Goal: Task Accomplishment & Management: Use online tool/utility

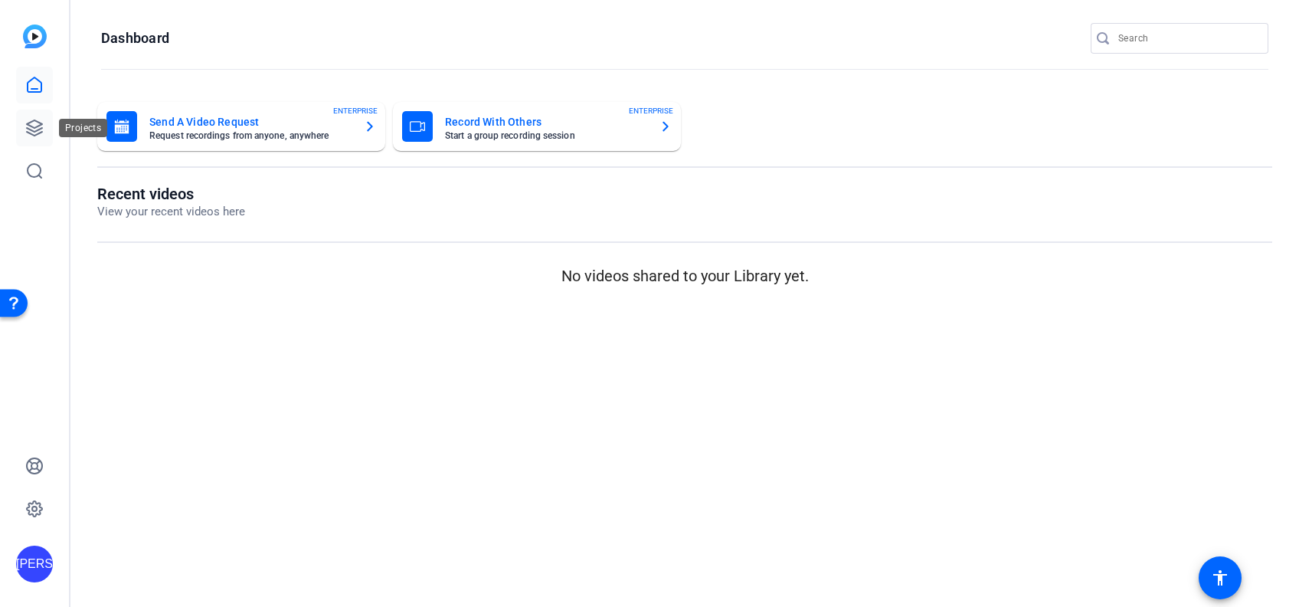
click at [38, 133] on icon at bounding box center [34, 127] width 15 height 15
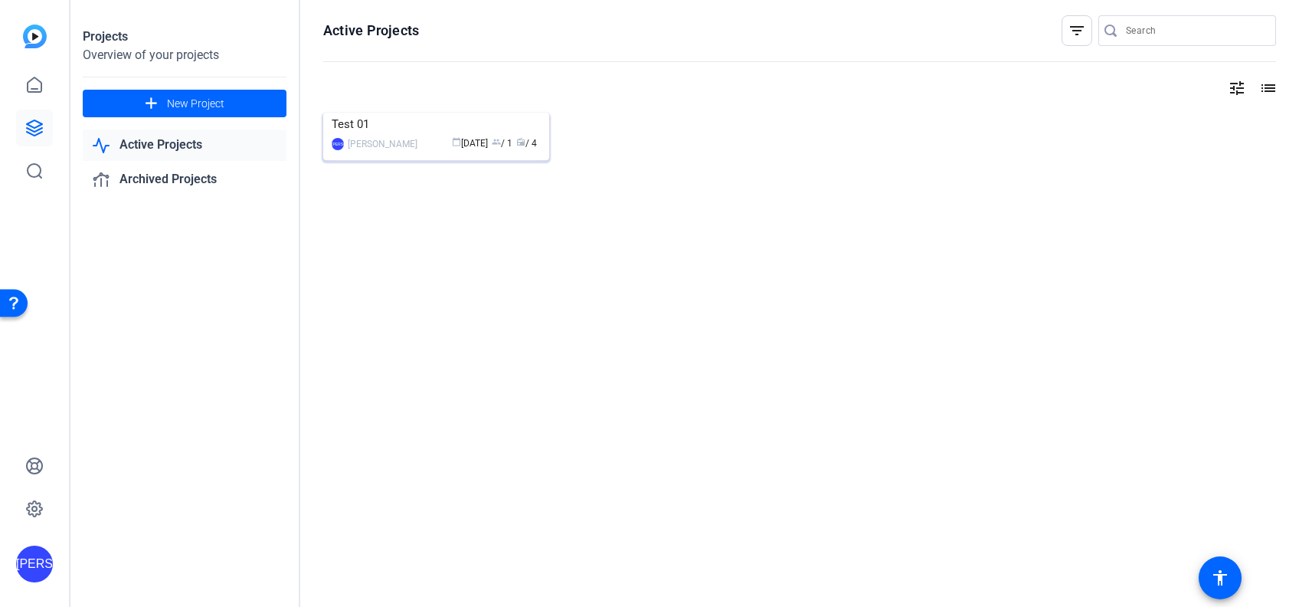
click at [374, 126] on div "Test 01" at bounding box center [436, 124] width 209 height 23
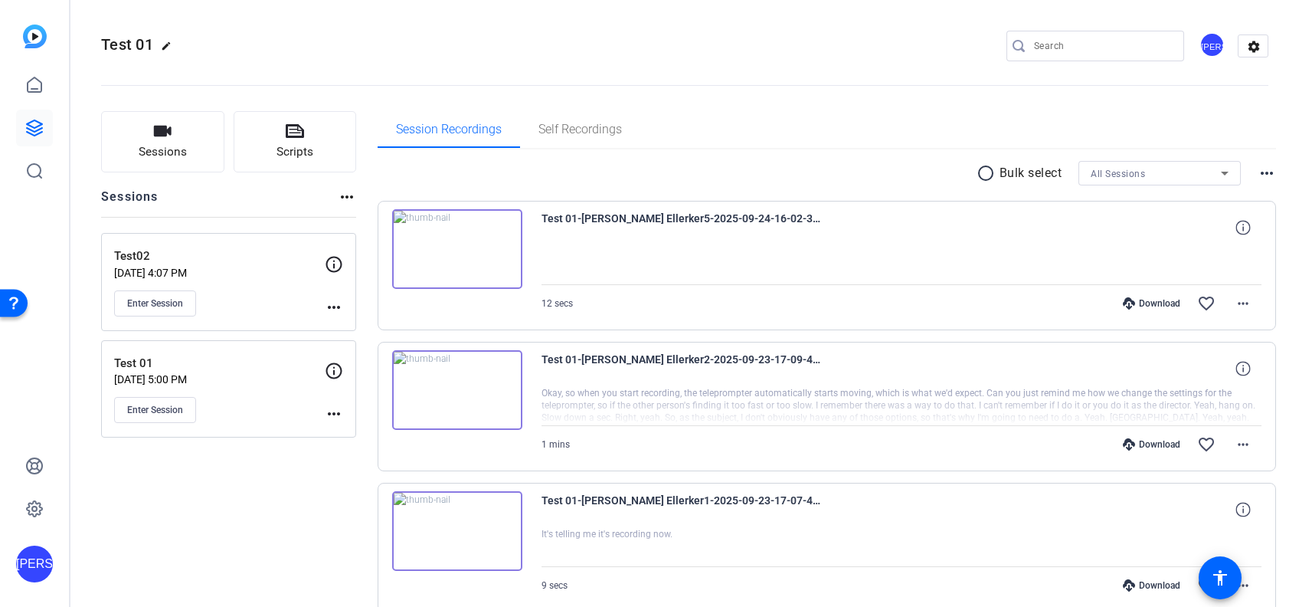
click at [334, 411] on mat-icon "more_horiz" at bounding box center [334, 413] width 18 height 18
click at [354, 435] on span "Edit Session" at bounding box center [372, 436] width 70 height 18
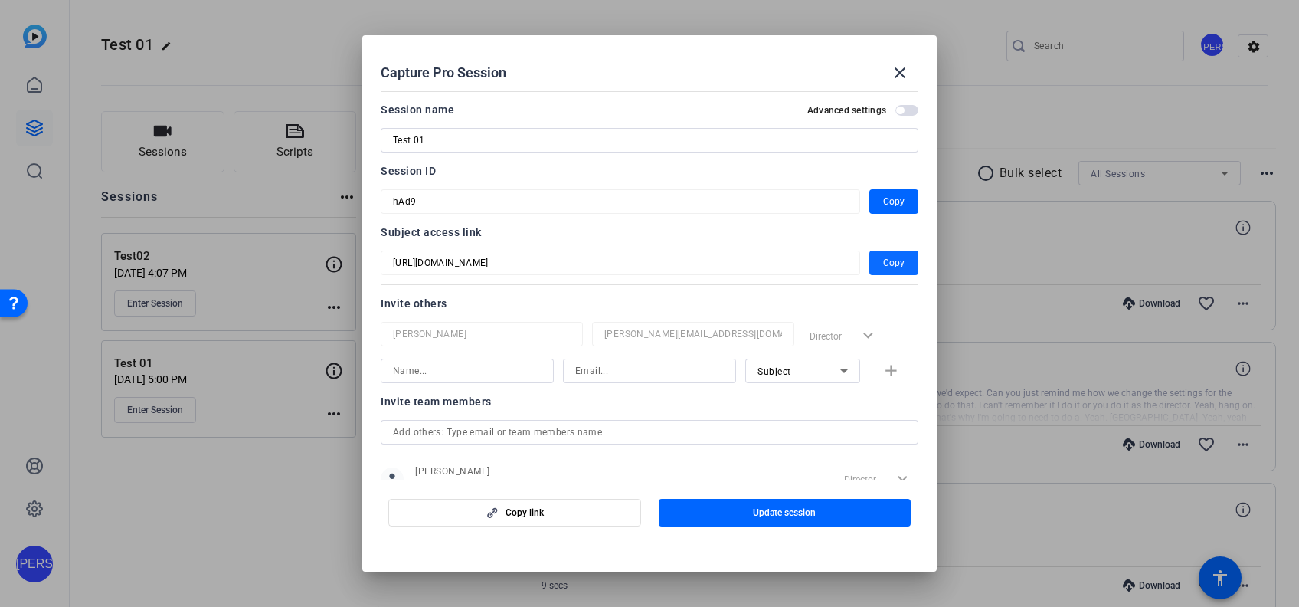
click at [883, 259] on span "Copy" at bounding box center [893, 263] width 21 height 18
click at [302, 478] on div at bounding box center [649, 303] width 1299 height 607
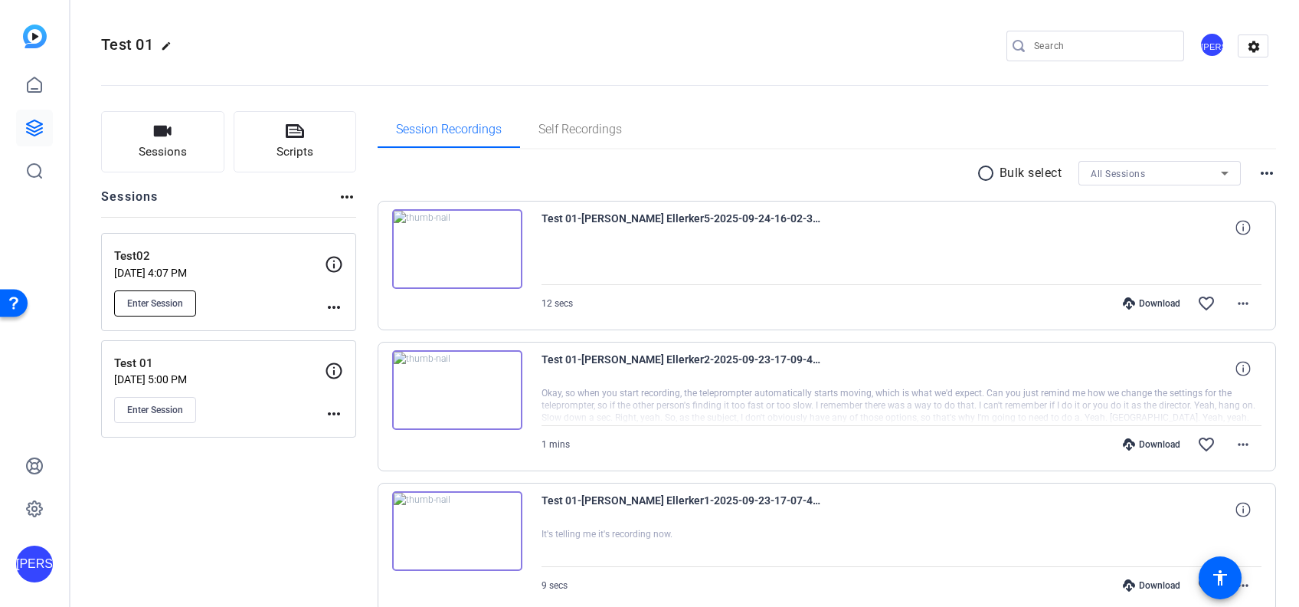
click at [174, 309] on button "Enter Session" at bounding box center [155, 303] width 82 height 26
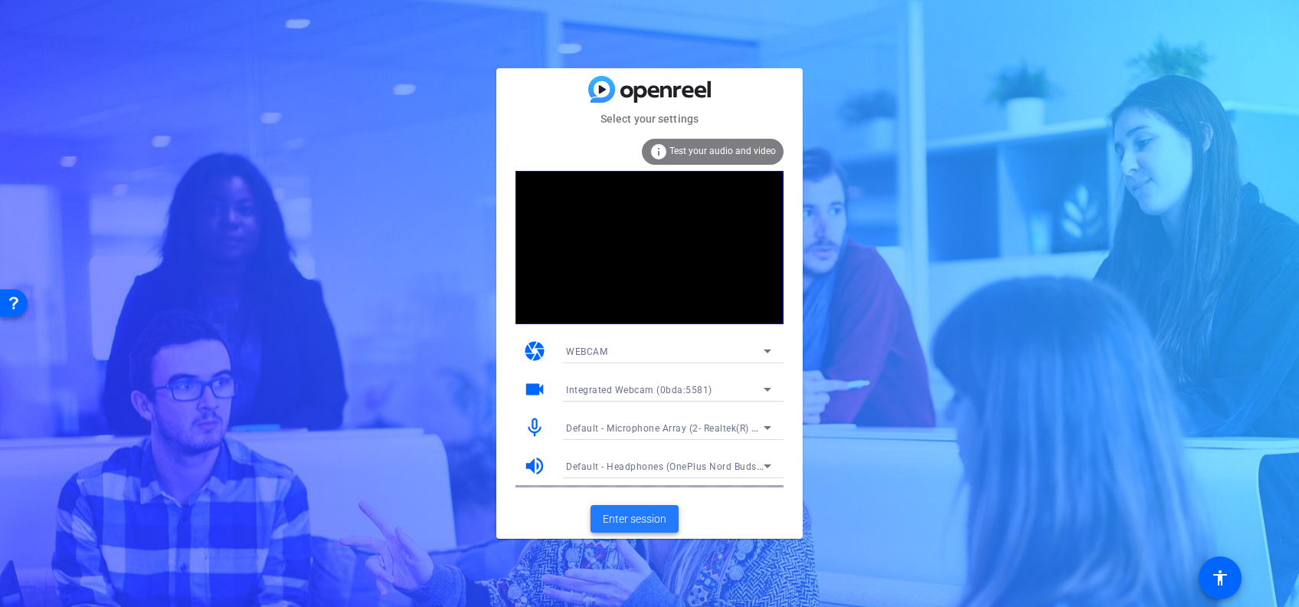
click at [603, 514] on span "Enter session" at bounding box center [635, 519] width 64 height 16
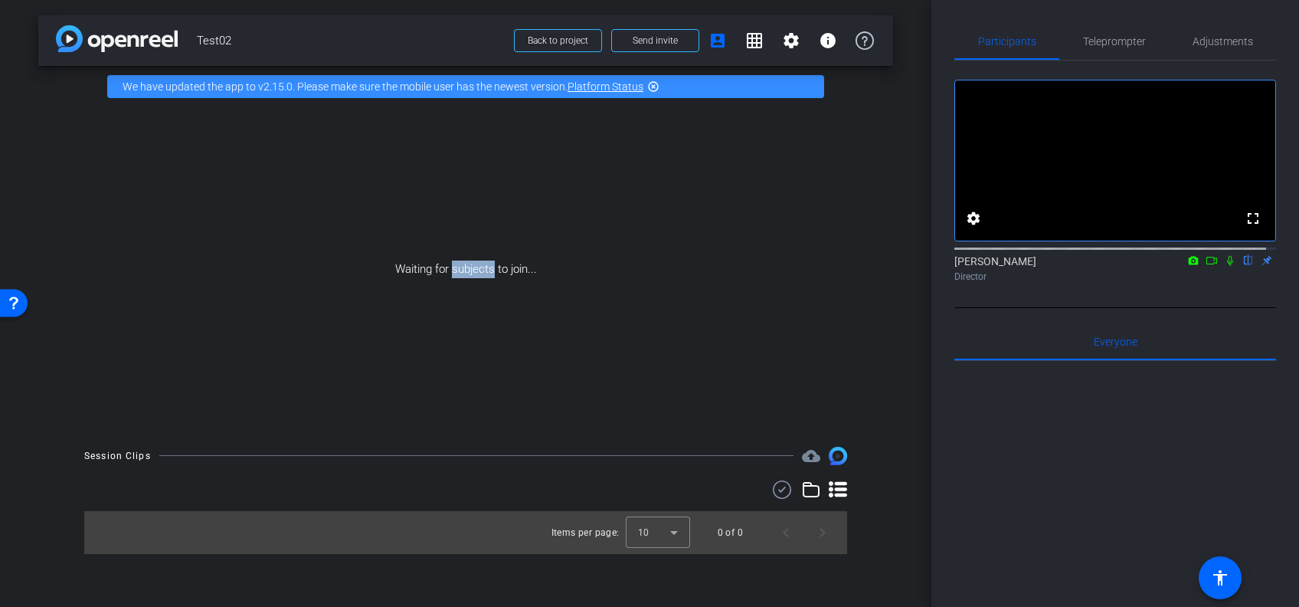
drag, startPoint x: 493, startPoint y: 269, endPoint x: 453, endPoint y: 270, distance: 40.6
click at [453, 270] on div "Waiting for subjects to join..." at bounding box center [465, 269] width 855 height 324
drag, startPoint x: 453, startPoint y: 270, endPoint x: 581, endPoint y: 299, distance: 131.2
click at [581, 299] on div "Waiting for subjects to join..." at bounding box center [465, 269] width 855 height 324
click at [830, 50] on span at bounding box center [828, 40] width 37 height 37
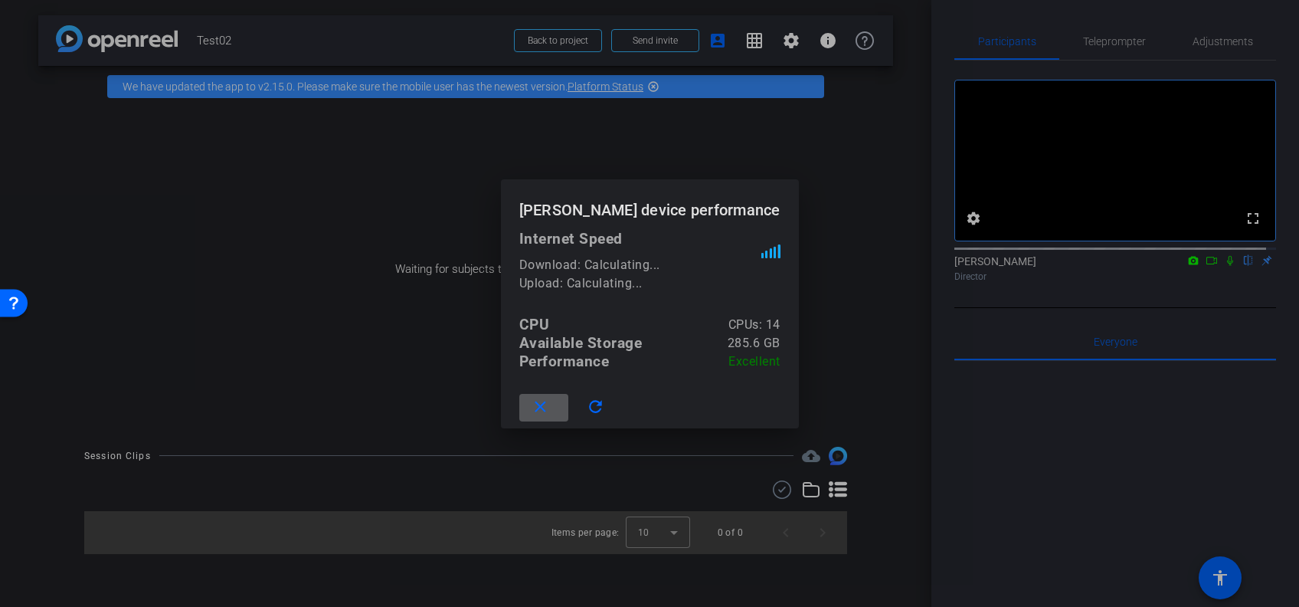
click at [774, 55] on div at bounding box center [649, 303] width 1299 height 607
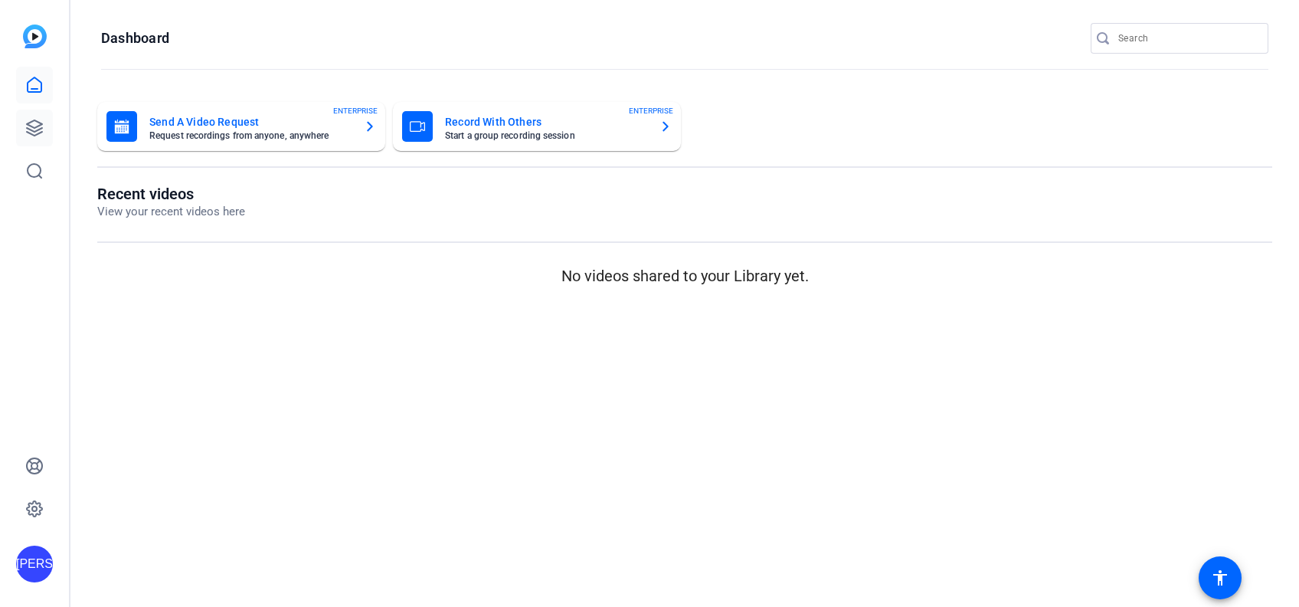
click at [43, 139] on link at bounding box center [34, 128] width 37 height 37
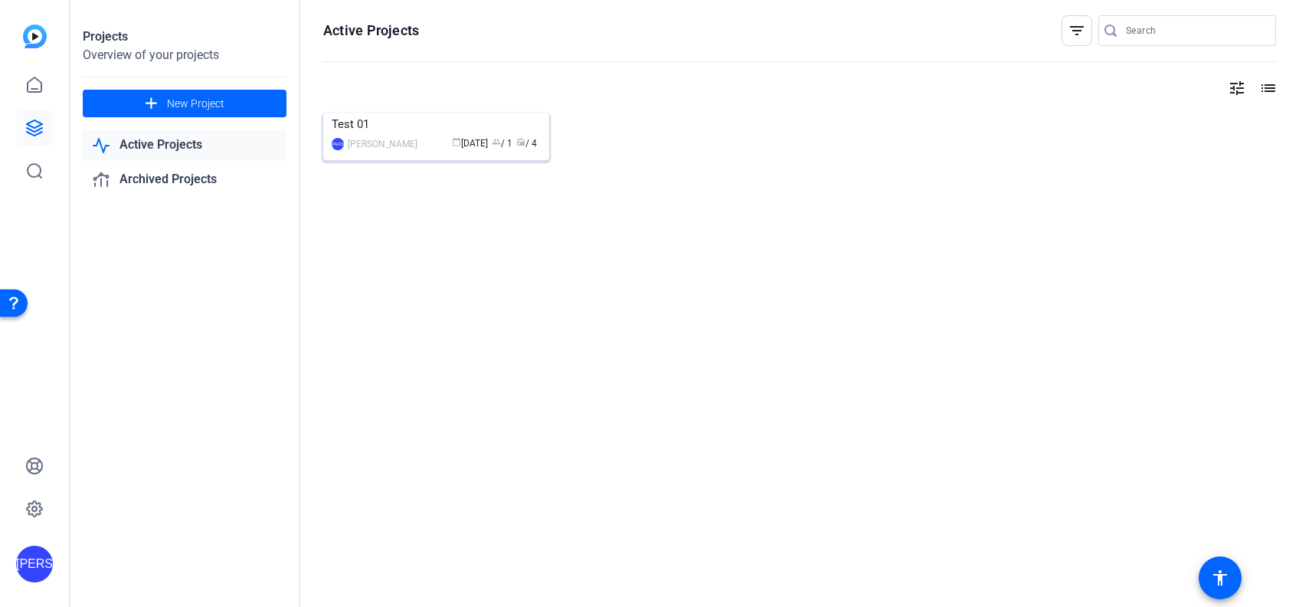
click at [366, 113] on img at bounding box center [436, 113] width 226 height 0
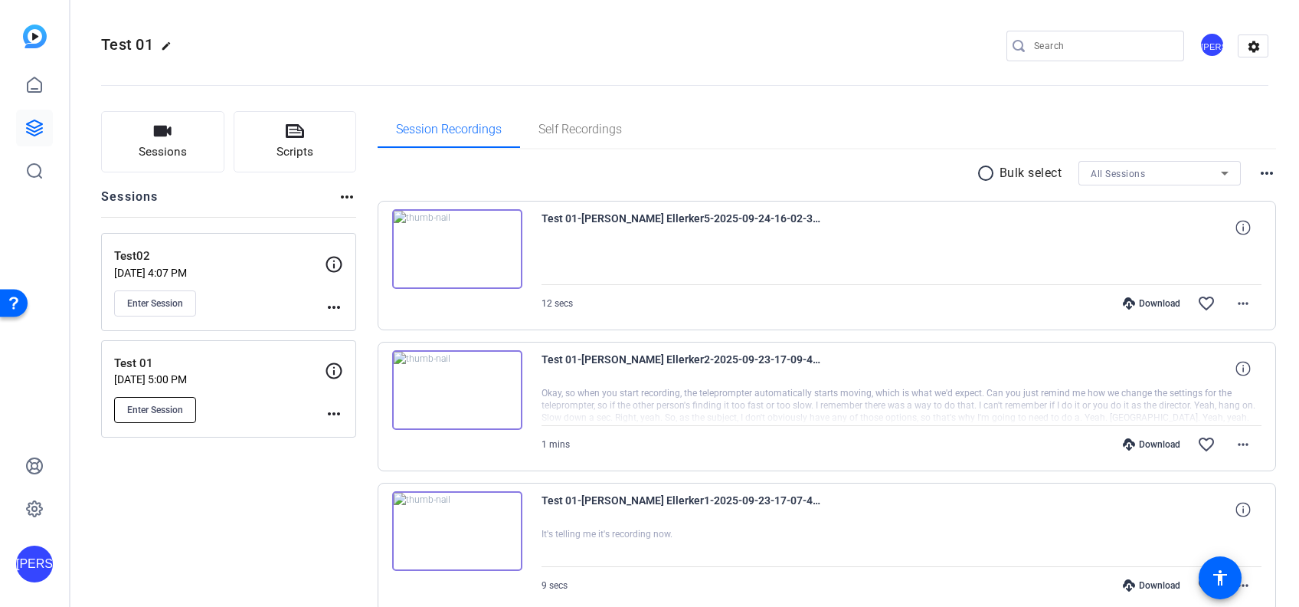
click at [150, 414] on span "Enter Session" at bounding box center [155, 410] width 56 height 12
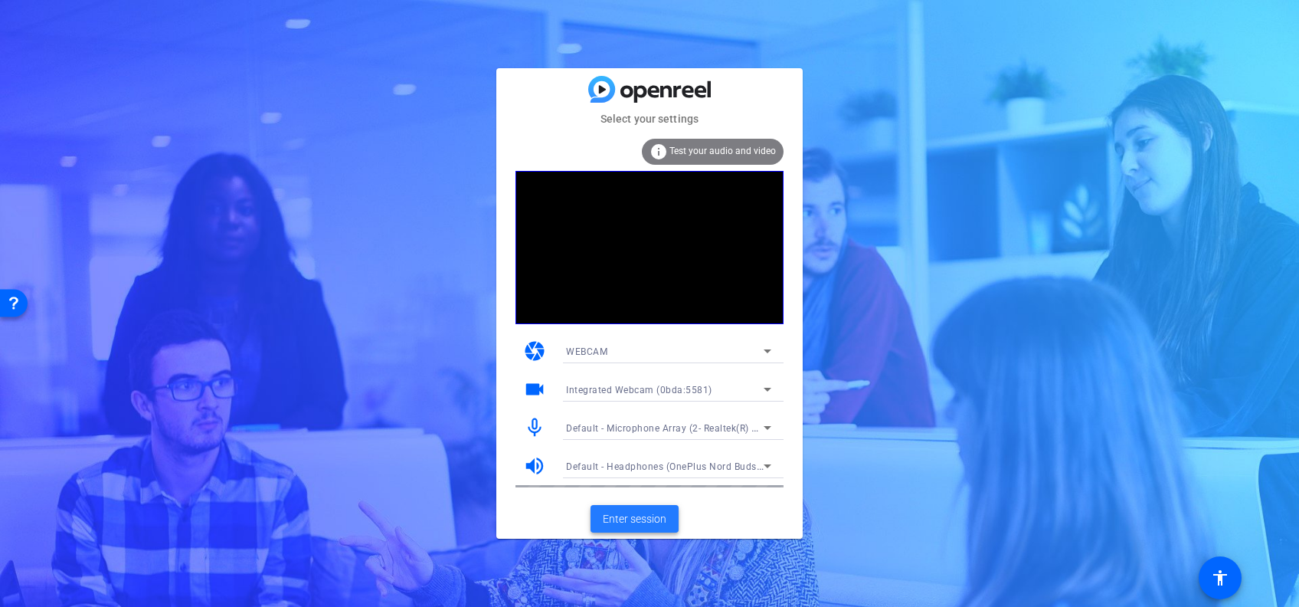
click at [629, 517] on span "Enter session" at bounding box center [635, 519] width 64 height 16
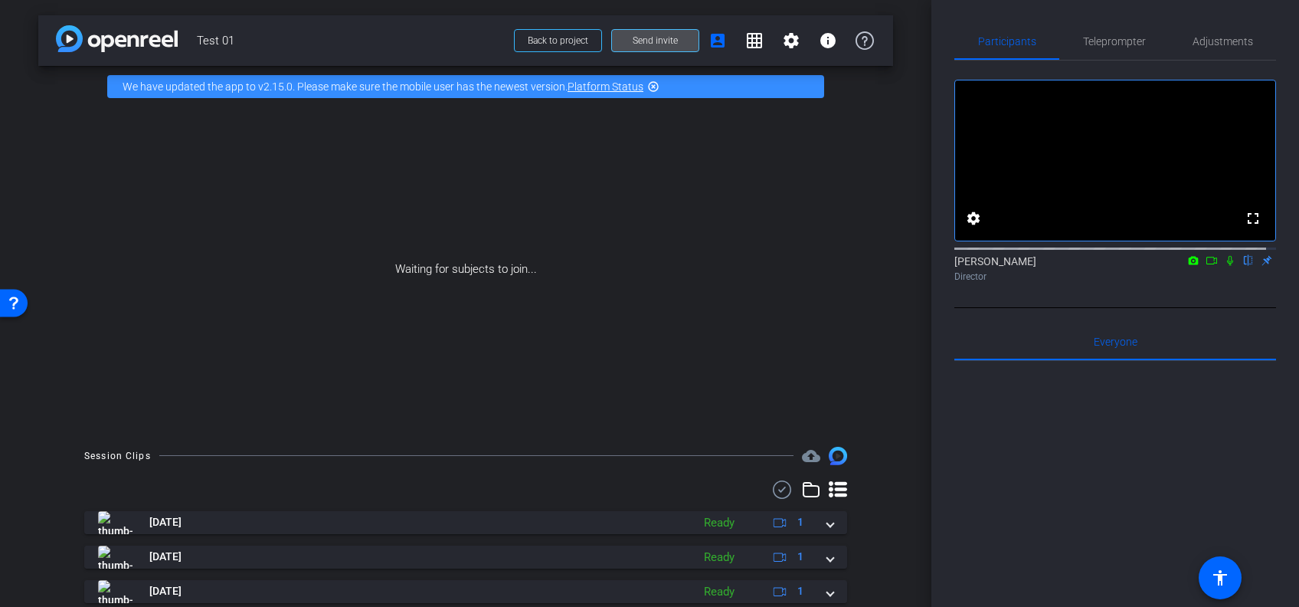
click at [668, 34] on span at bounding box center [655, 40] width 87 height 37
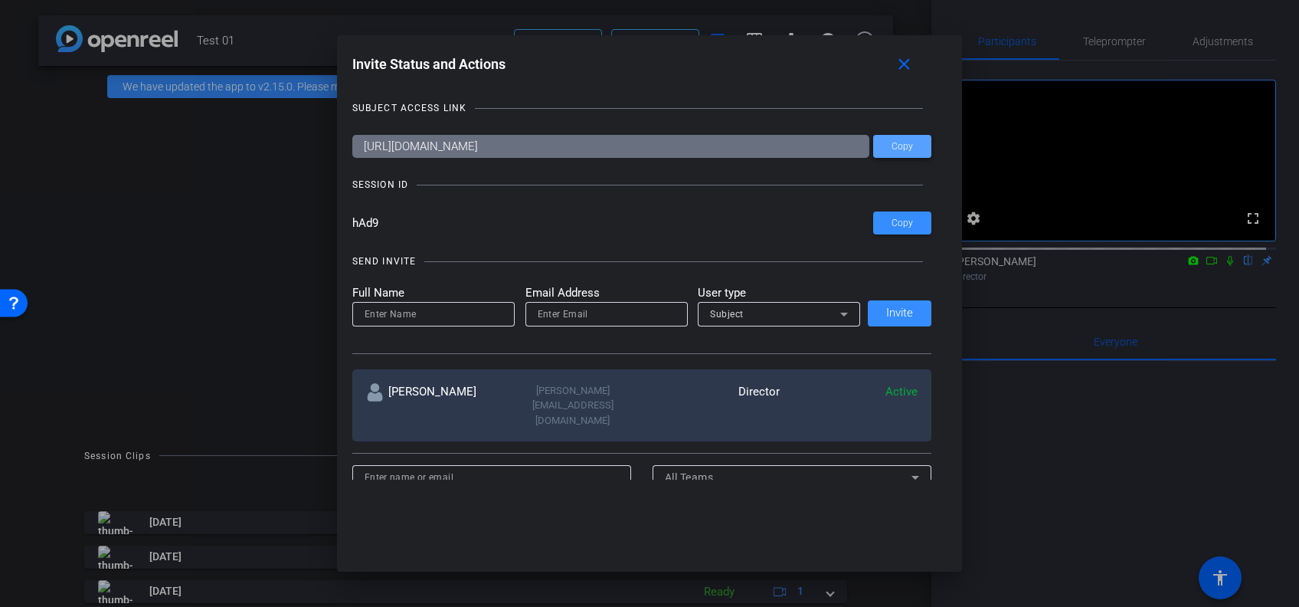
click at [909, 153] on span at bounding box center [902, 146] width 58 height 37
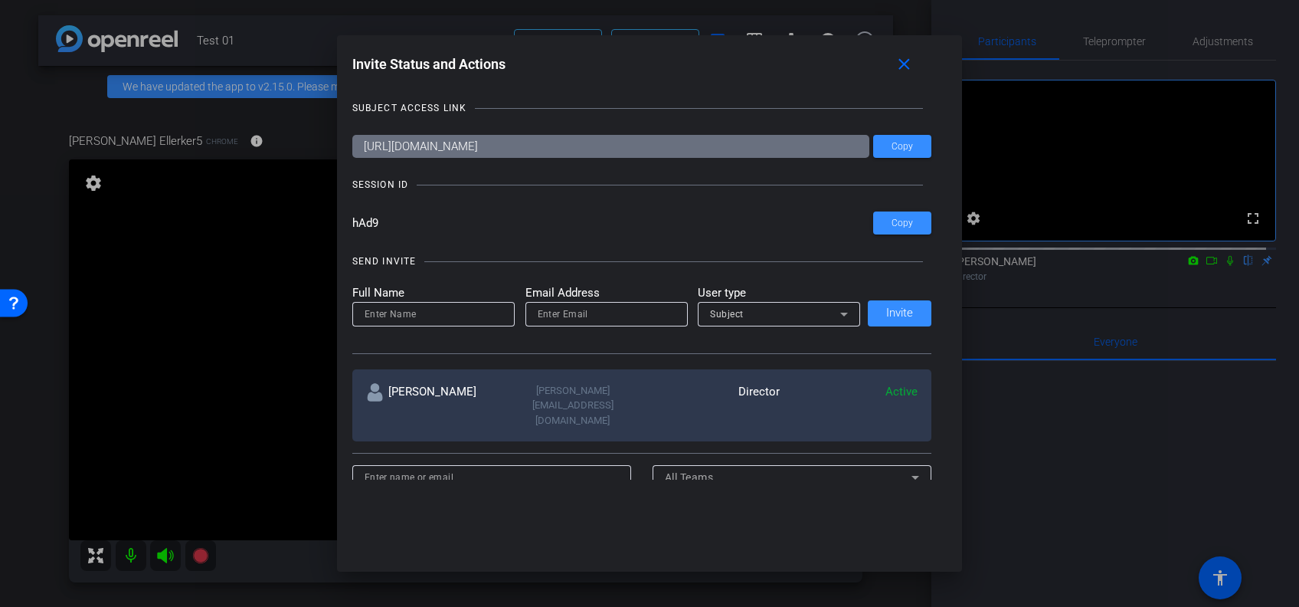
click at [1048, 450] on div at bounding box center [649, 303] width 1299 height 607
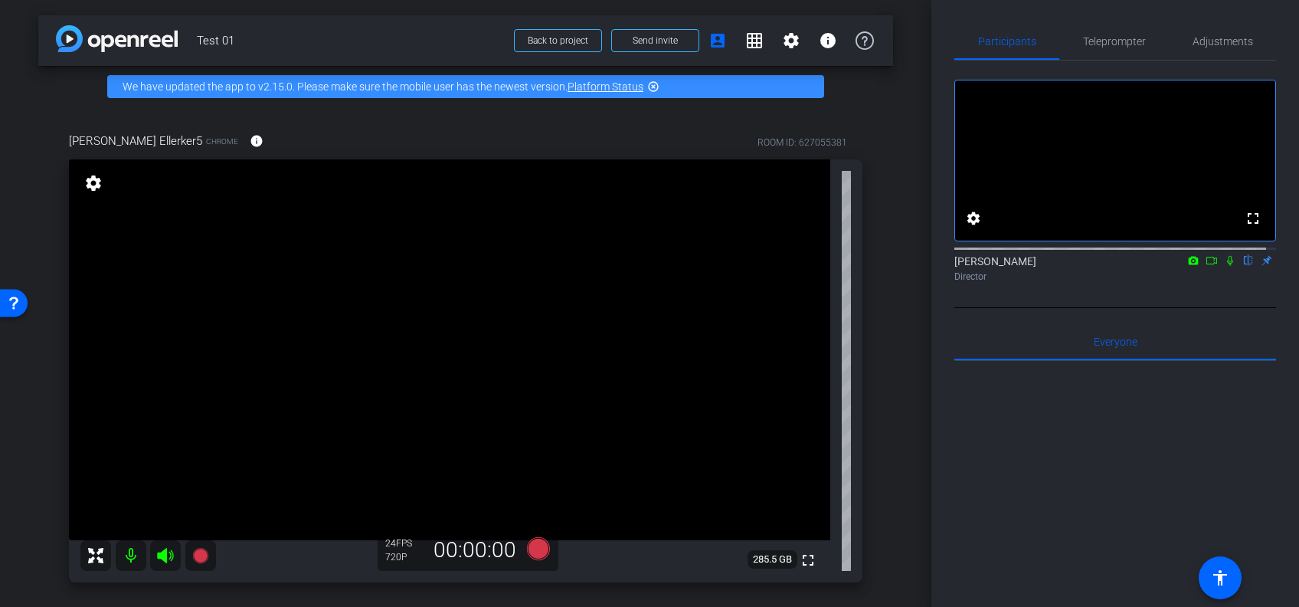
click at [1224, 266] on icon at bounding box center [1230, 260] width 12 height 11
click at [1058, 345] on div "Everyone 0" at bounding box center [1115, 341] width 322 height 37
click at [1010, 308] on div "fullscreen settings [PERSON_NAME] flip Director" at bounding box center [1115, 184] width 322 height 247
click at [1224, 266] on icon at bounding box center [1230, 260] width 12 height 11
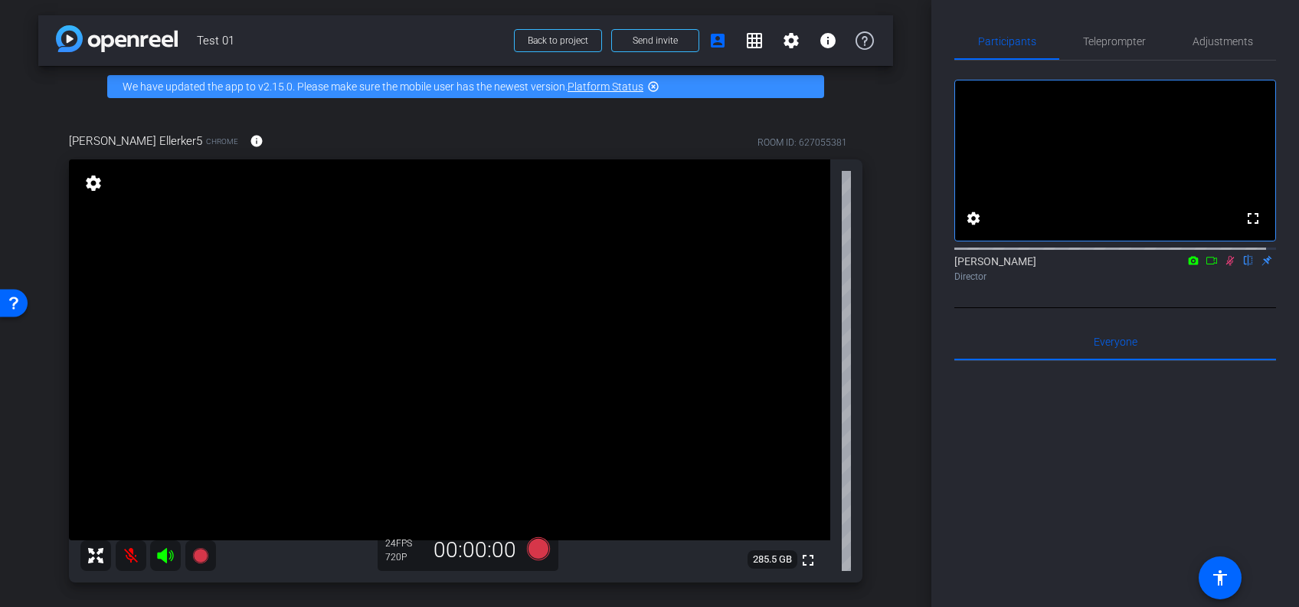
click at [916, 344] on div "arrow_back Test 01 Back to project Send invite account_box grid_on settings inf…" at bounding box center [465, 303] width 931 height 607
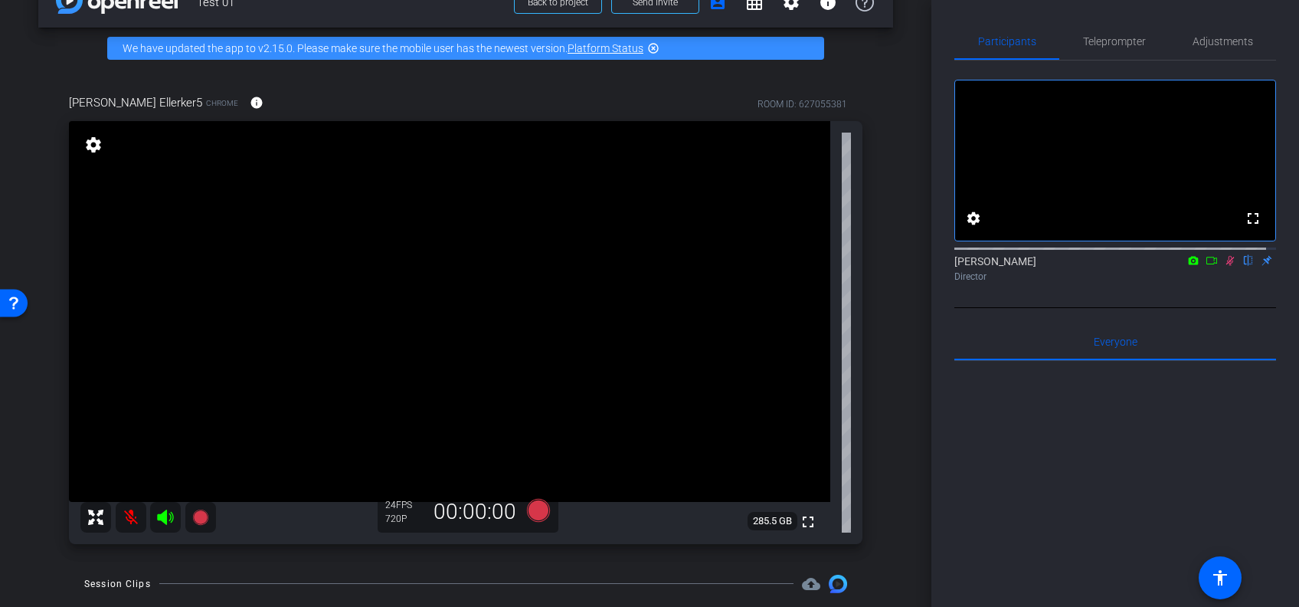
scroll to position [40, 0]
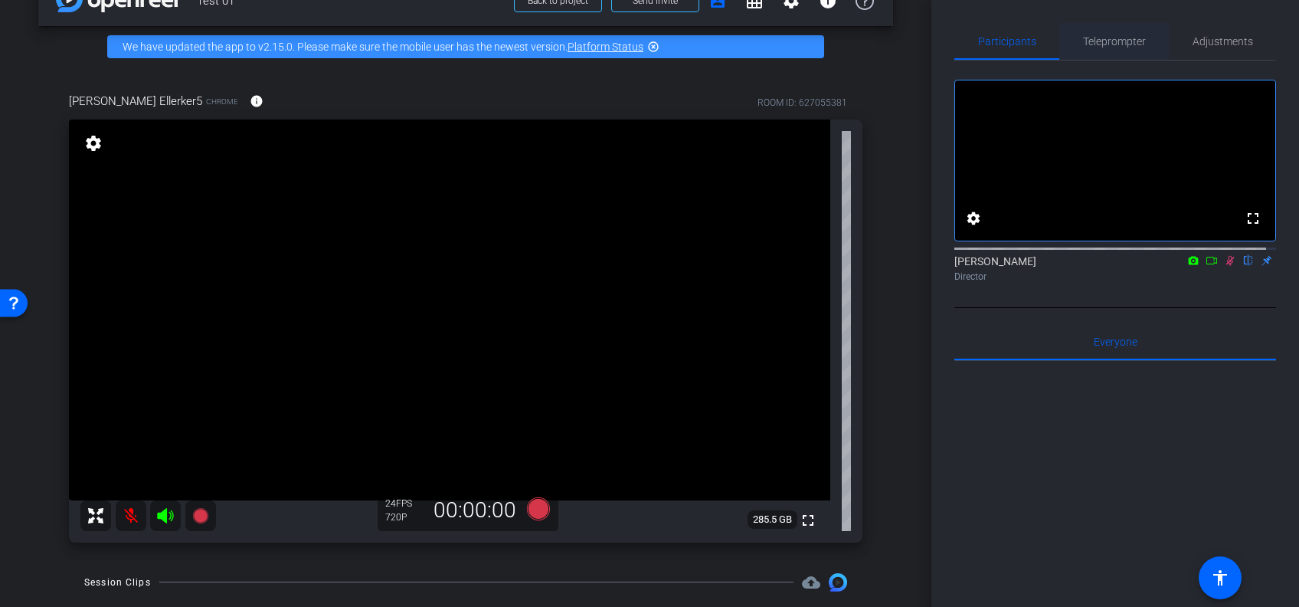
click at [1117, 52] on span "Teleprompter" at bounding box center [1114, 41] width 63 height 37
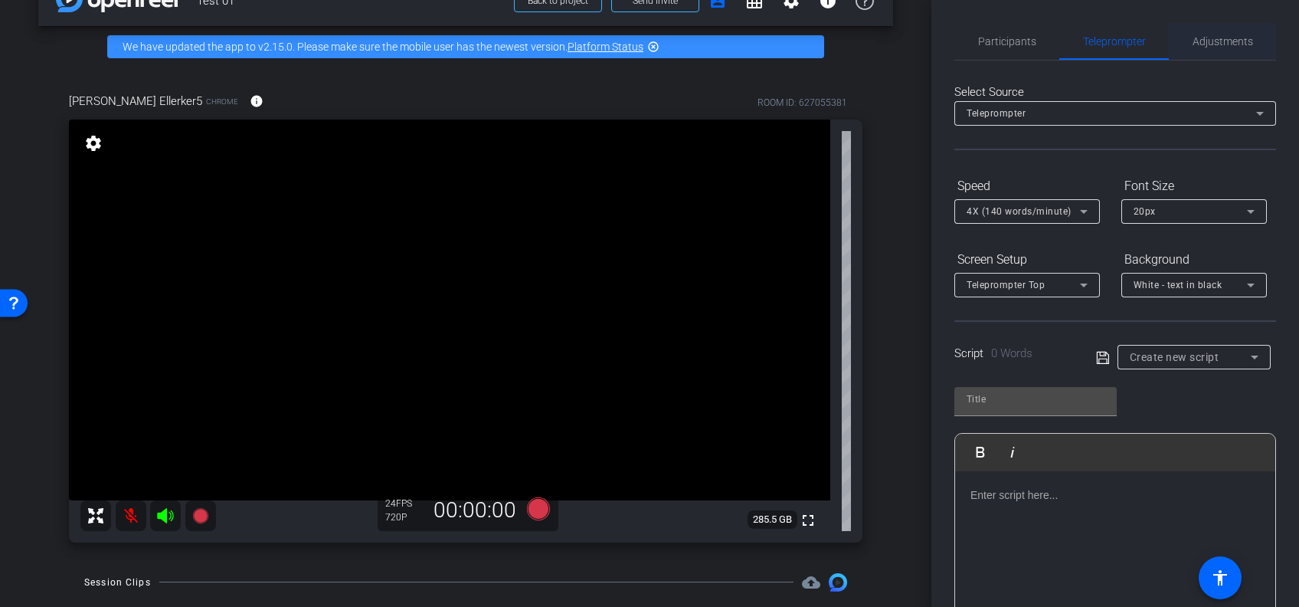
click at [1195, 49] on span "Adjustments" at bounding box center [1223, 41] width 61 height 37
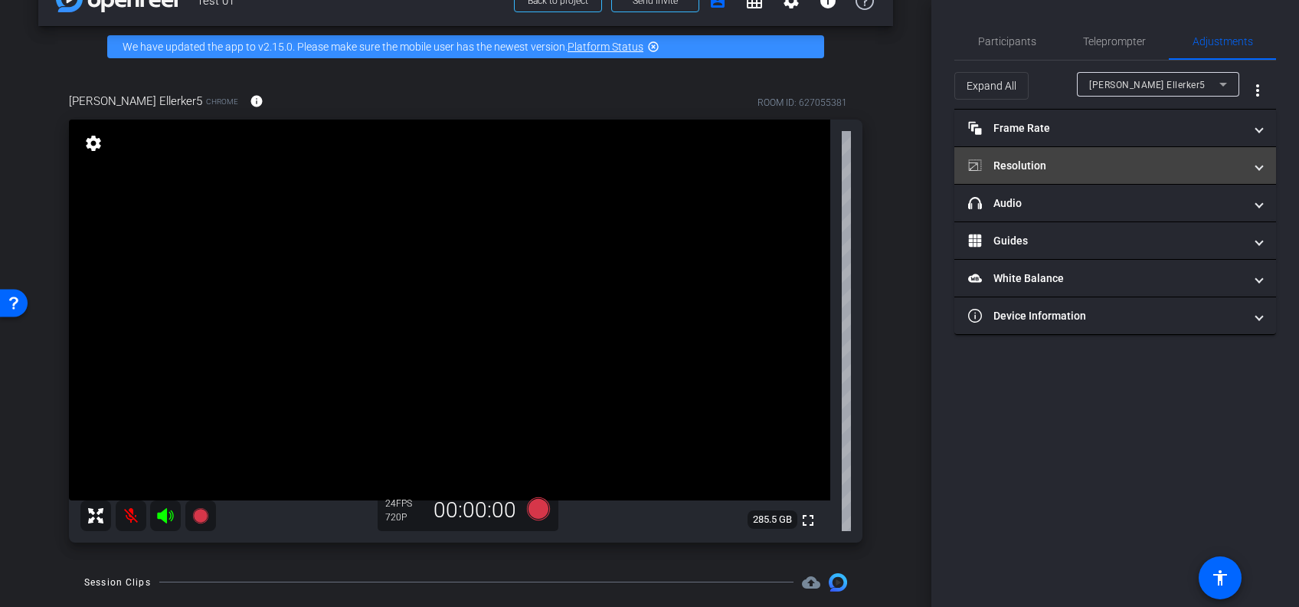
click at [1122, 163] on mat-panel-title "Resolution" at bounding box center [1106, 166] width 276 height 16
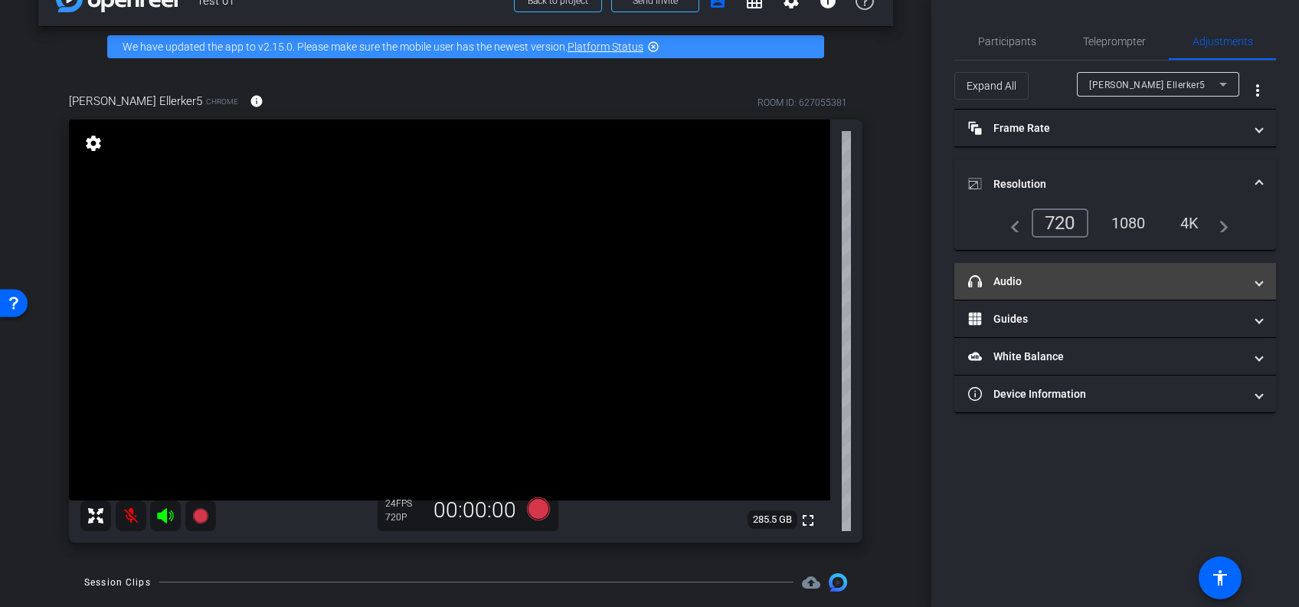
click at [1054, 290] on mat-expansion-panel-header "headphone icon Audio" at bounding box center [1115, 281] width 322 height 37
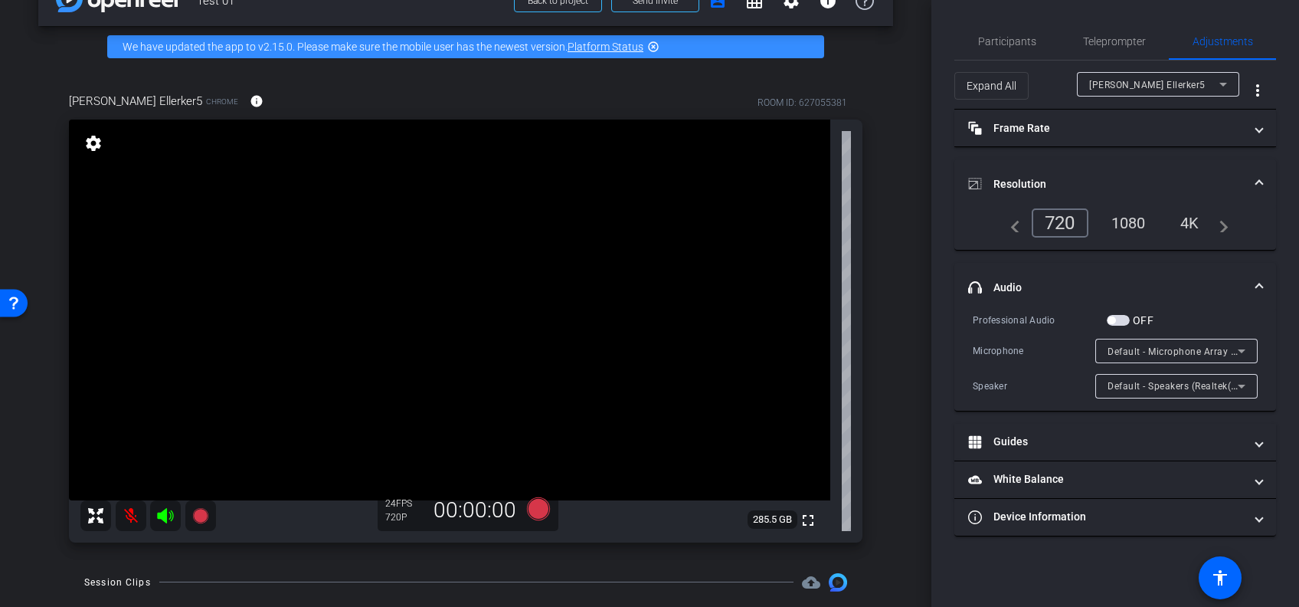
click at [939, 201] on div "Participants Teleprompter Adjustments settings [PERSON_NAME] flip Director Ever…" at bounding box center [1115, 303] width 368 height 607
click at [1034, 32] on span "Participants" at bounding box center [1007, 41] width 58 height 37
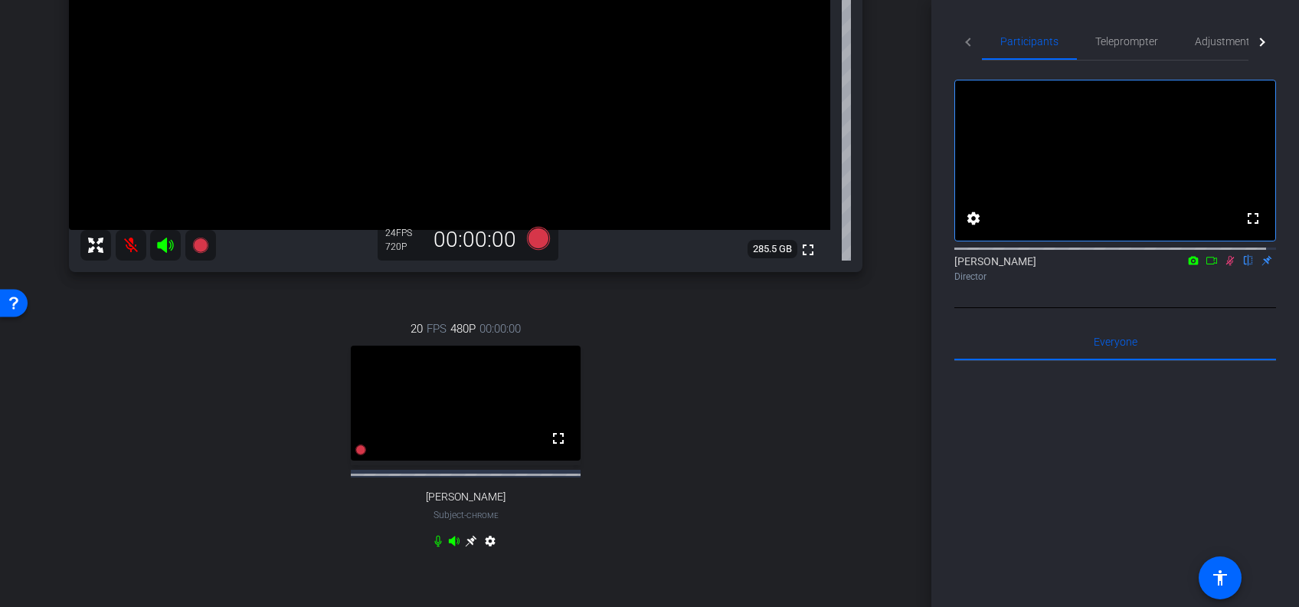
scroll to position [283, 0]
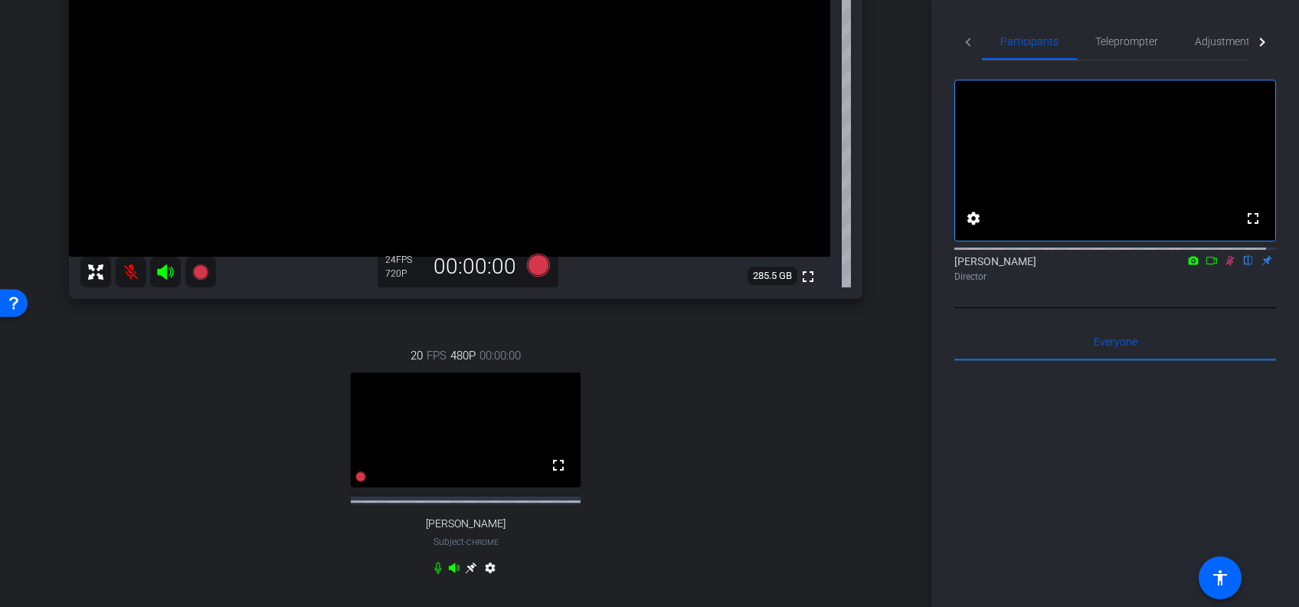
click at [517, 478] on video at bounding box center [466, 429] width 230 height 115
click at [549, 474] on mat-icon "fullscreen" at bounding box center [558, 465] width 18 height 18
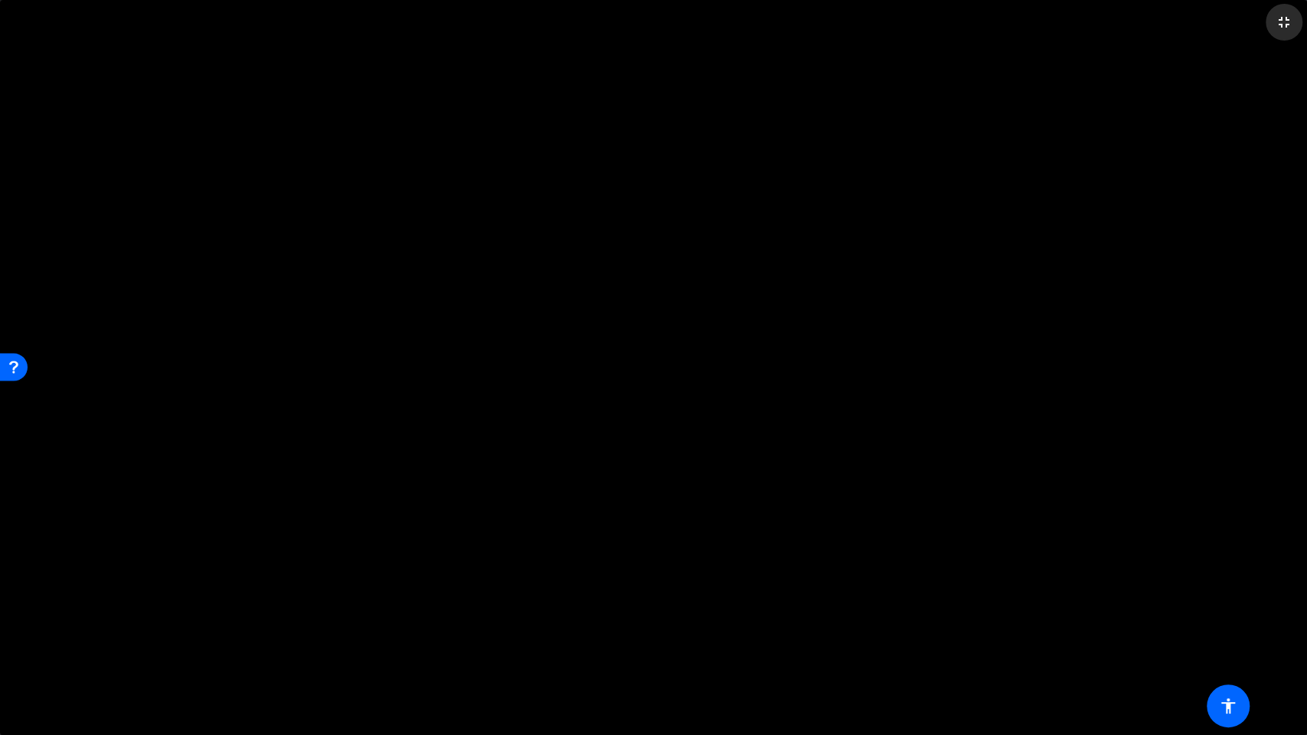
click at [1291, 18] on mat-icon "fullscreen_exit" at bounding box center [1284, 22] width 18 height 18
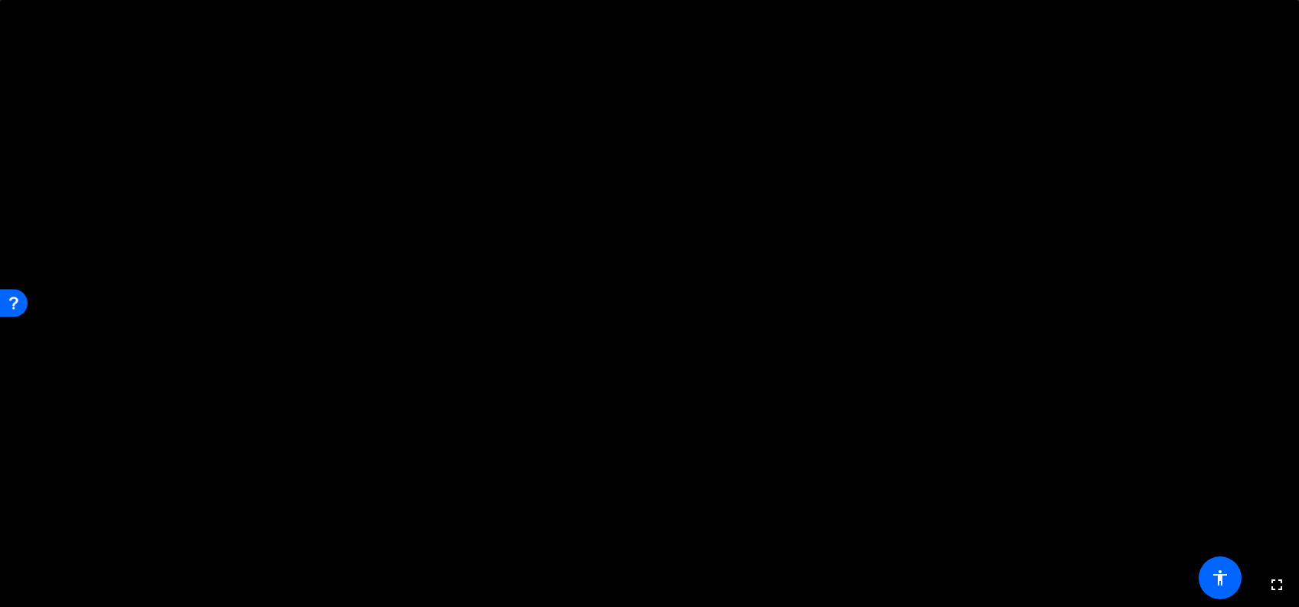
scroll to position [411, 0]
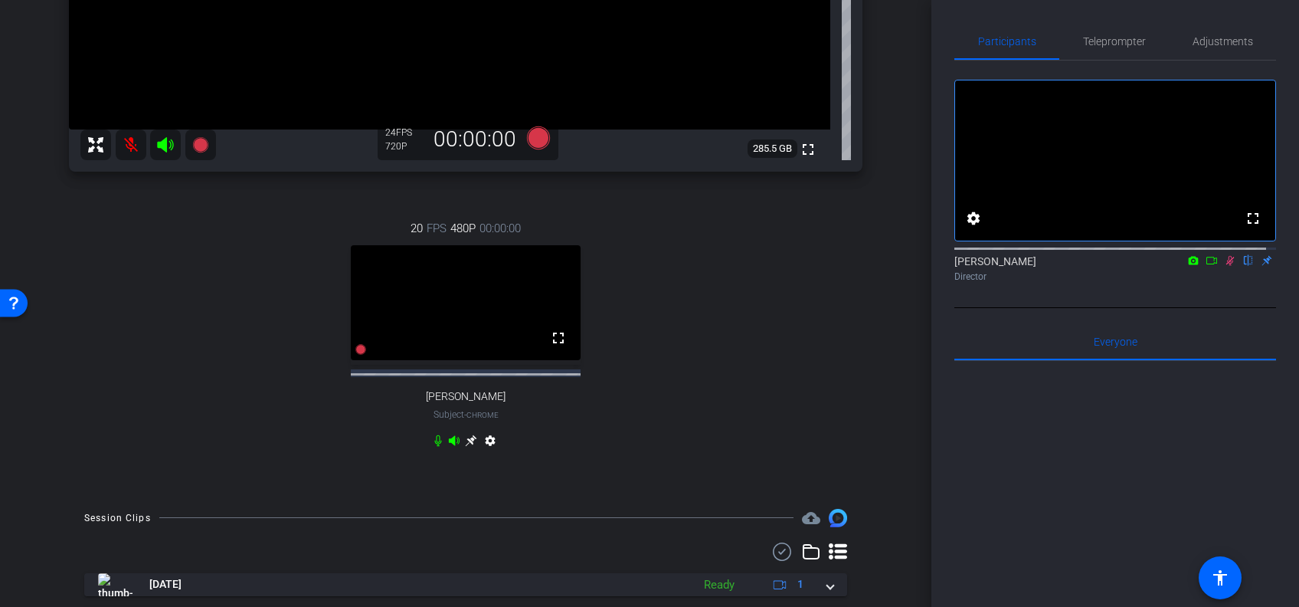
click at [496, 319] on video at bounding box center [466, 302] width 230 height 115
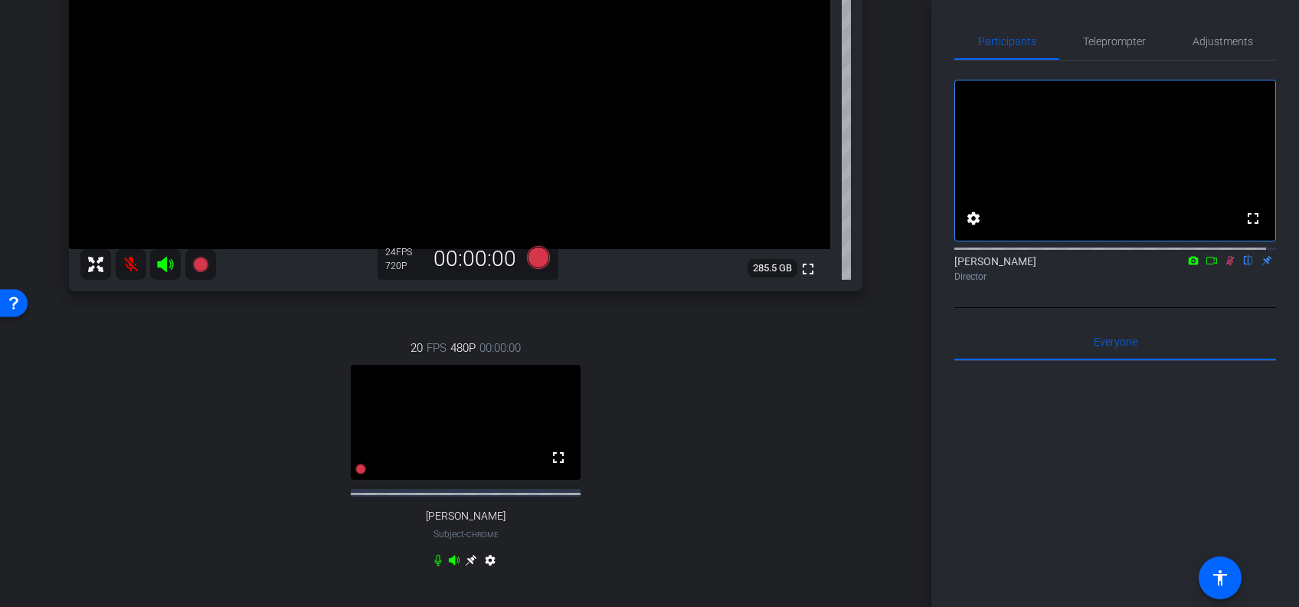
scroll to position [290, 0]
drag, startPoint x: 490, startPoint y: 449, endPoint x: 502, endPoint y: 287, distance: 162.0
click at [502, 287] on div "[PERSON_NAME] Ellerker5 Chrome info ROOM ID: 627055381 fullscreen settings 285.…" at bounding box center [465, 216] width 855 height 797
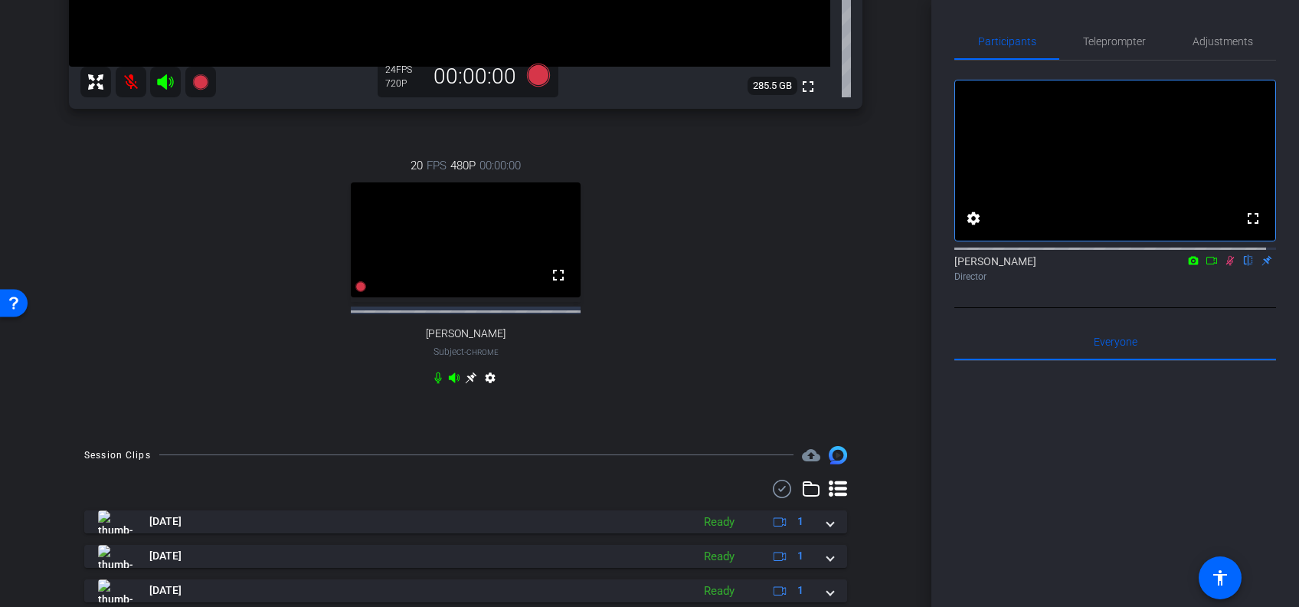
scroll to position [475, 0]
click at [447, 296] on video at bounding box center [466, 238] width 230 height 115
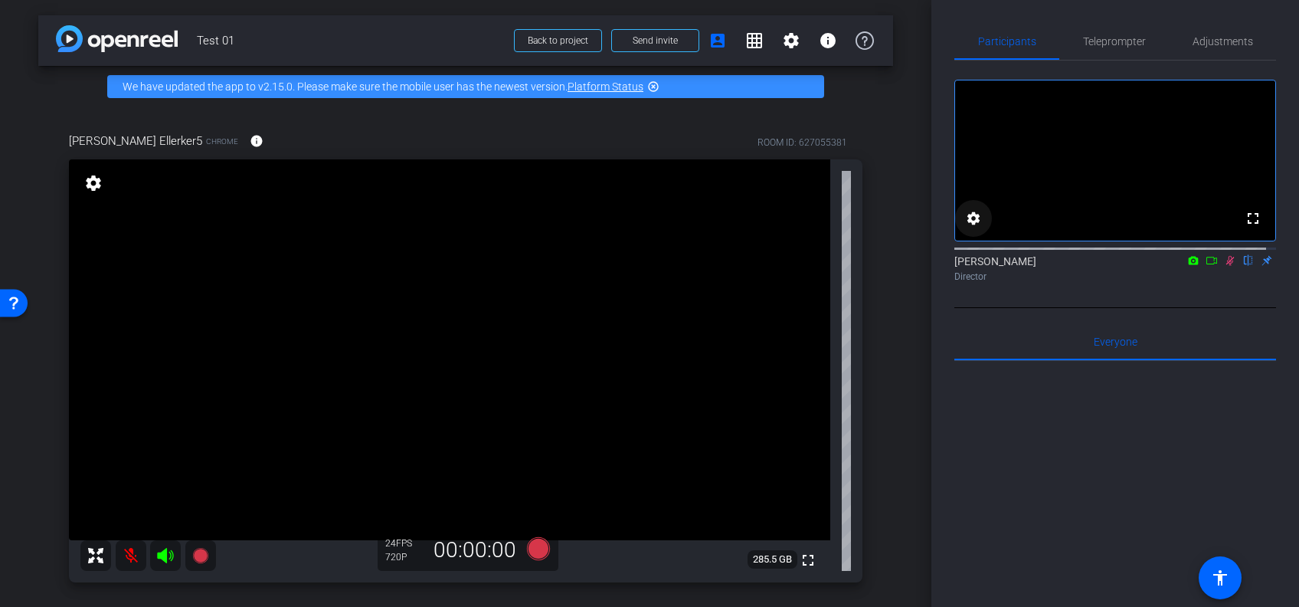
scroll to position [234, 0]
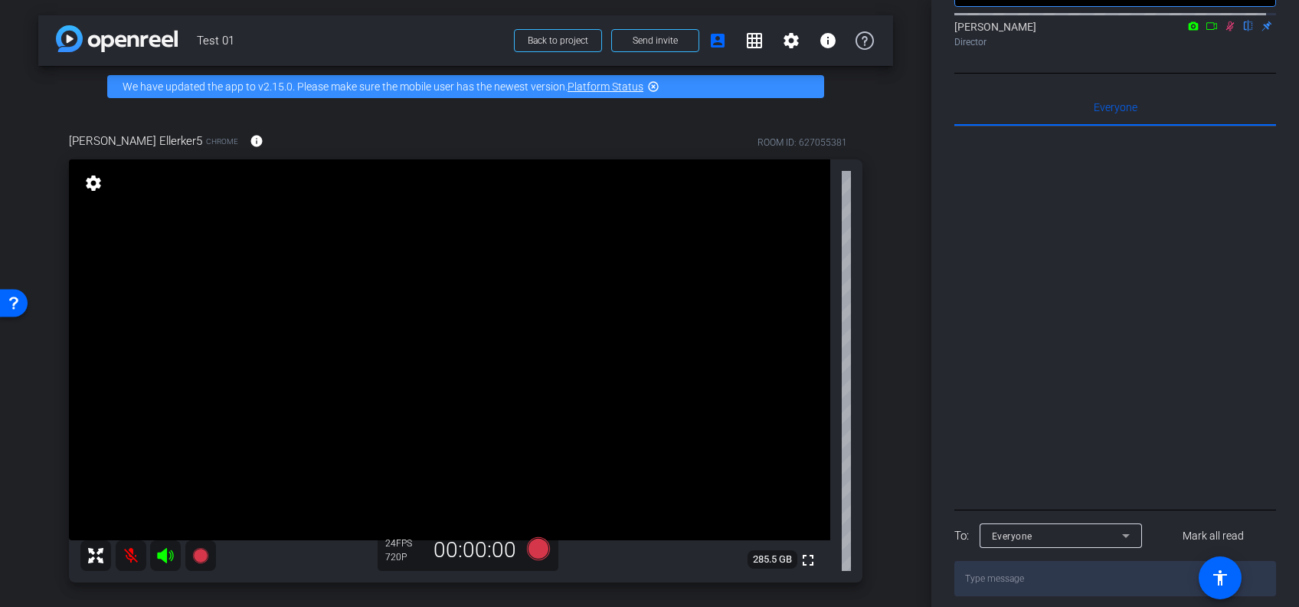
click at [1224, 31] on icon at bounding box center [1230, 26] width 12 height 11
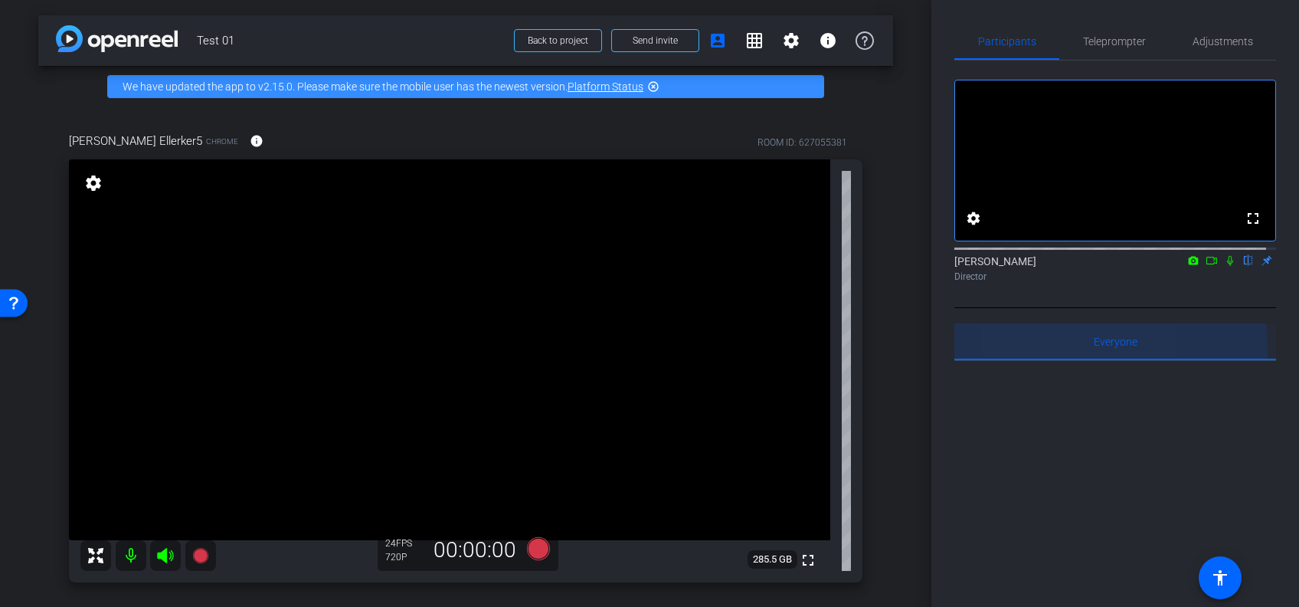
click at [1027, 360] on div "Everyone 0" at bounding box center [1115, 341] width 322 height 37
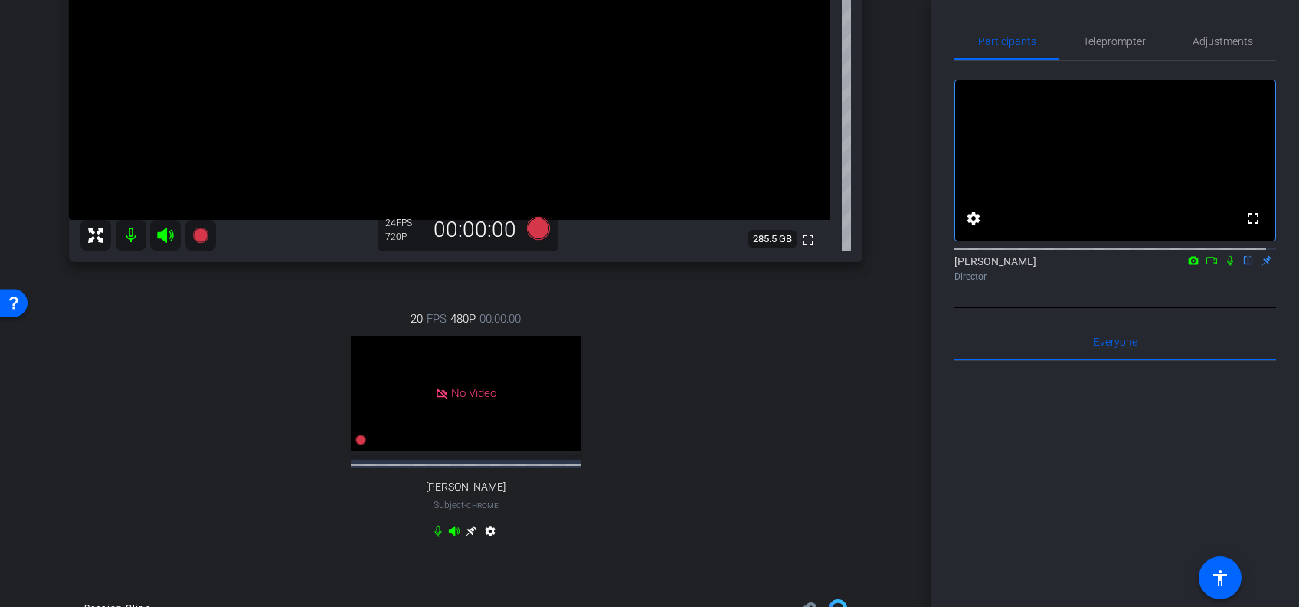
scroll to position [322, 0]
click at [465, 398] on span "No Video" at bounding box center [473, 391] width 45 height 14
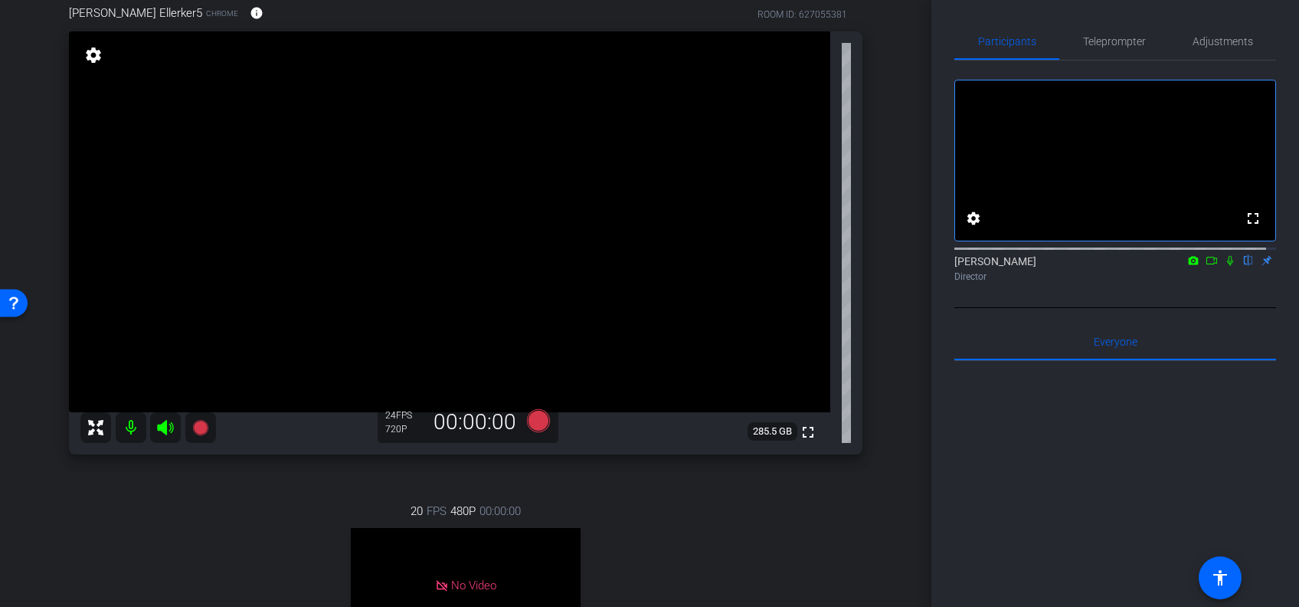
scroll to position [0, 0]
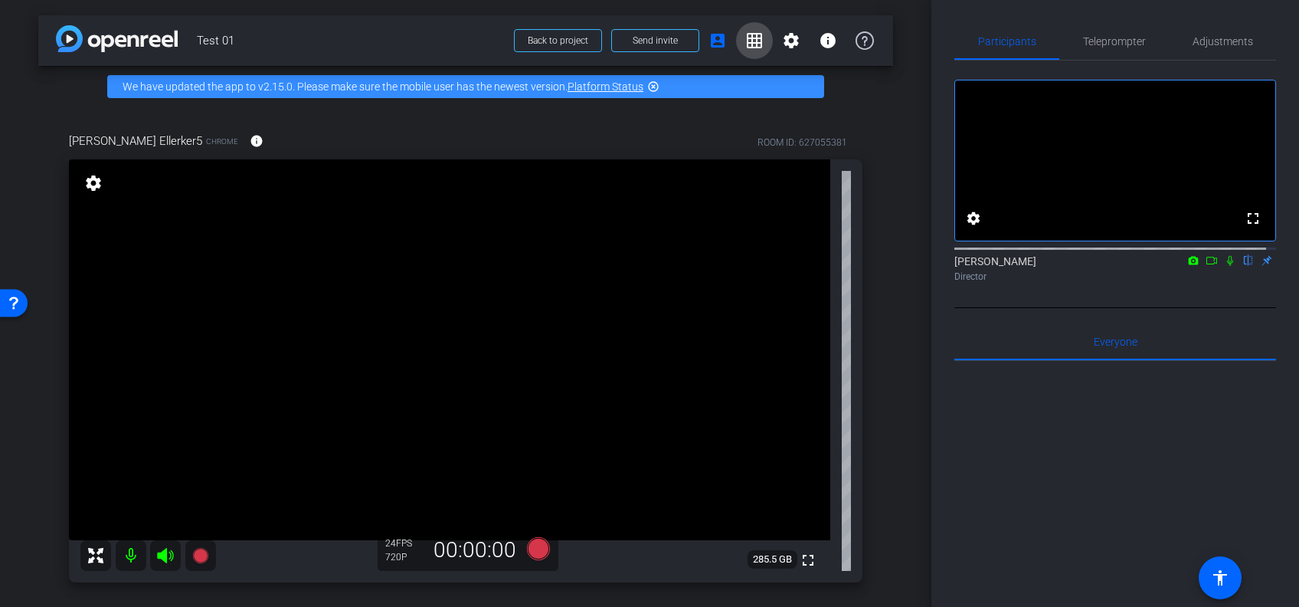
click at [758, 49] on span at bounding box center [754, 40] width 37 height 37
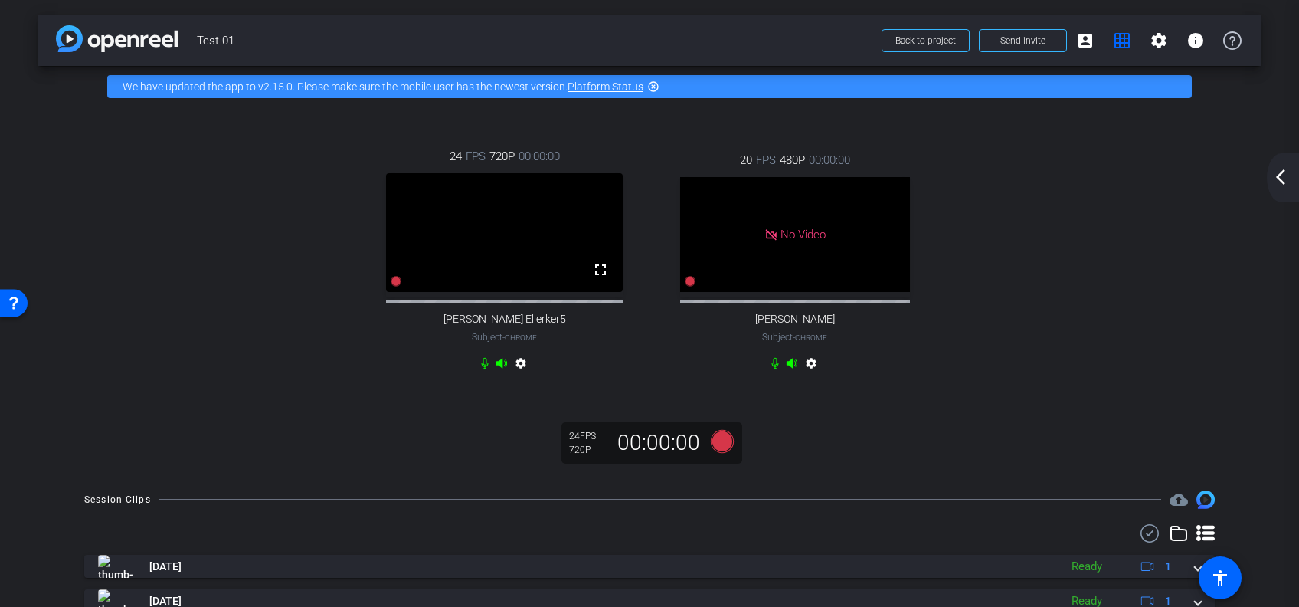
click at [831, 236] on div "No Video" at bounding box center [795, 234] width 230 height 115
click at [718, 453] on icon at bounding box center [722, 441] width 23 height 23
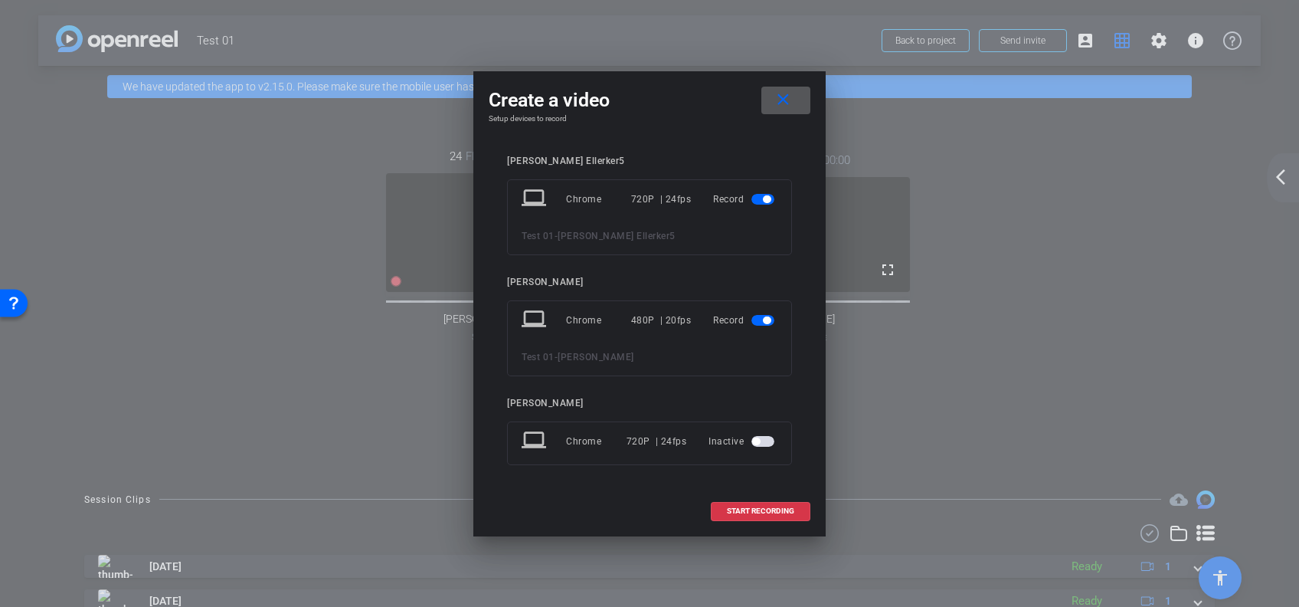
click at [789, 107] on mat-icon "close" at bounding box center [783, 99] width 19 height 19
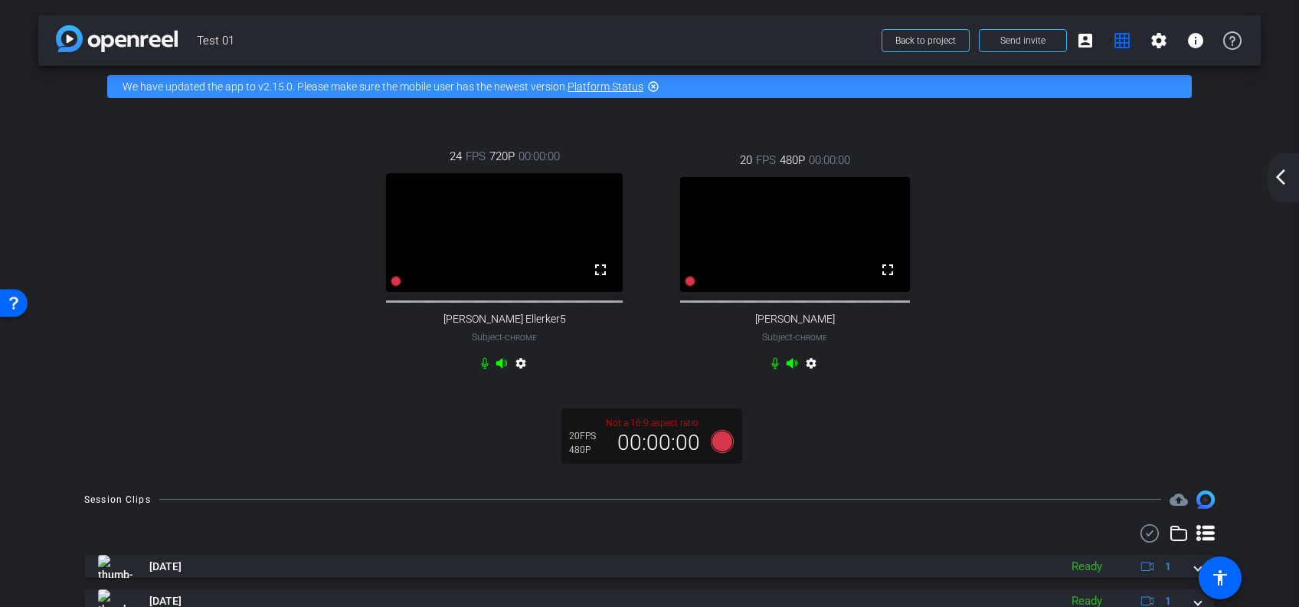
click at [492, 290] on video at bounding box center [504, 232] width 237 height 119
click at [392, 292] on video at bounding box center [504, 232] width 237 height 119
click at [789, 292] on video at bounding box center [795, 234] width 230 height 115
click at [1117, 42] on mat-icon "grid_on" at bounding box center [1122, 40] width 18 height 18
click at [1080, 43] on mat-icon "account_box" at bounding box center [1085, 40] width 18 height 18
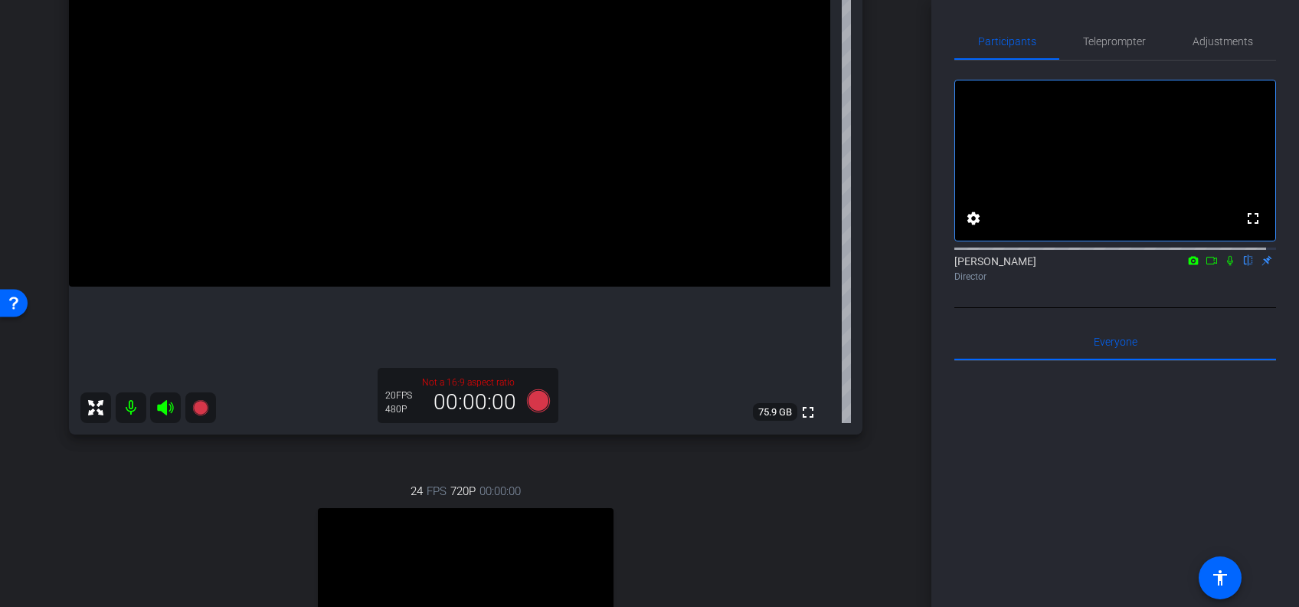
scroll to position [260, 0]
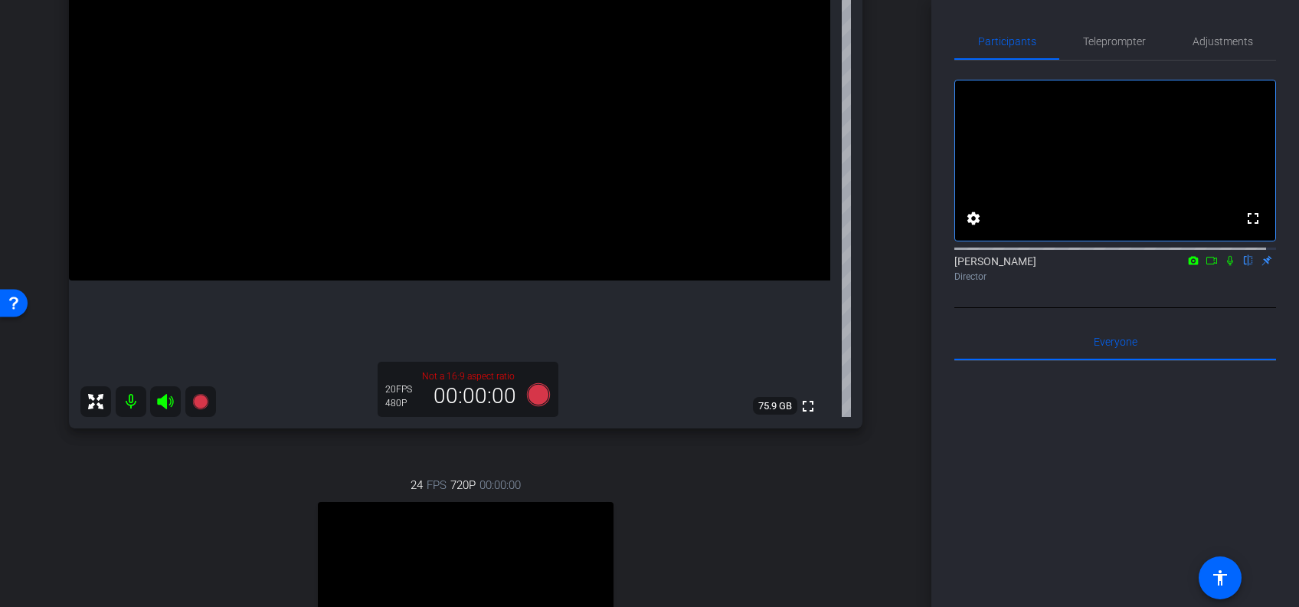
drag, startPoint x: 469, startPoint y: 539, endPoint x: 483, endPoint y: 315, distance: 224.8
click at [483, 315] on div "[PERSON_NAME] Chrome info ROOM ID: 627055381 fullscreen settings 75.9 GB Not a …" at bounding box center [465, 315] width 855 height 935
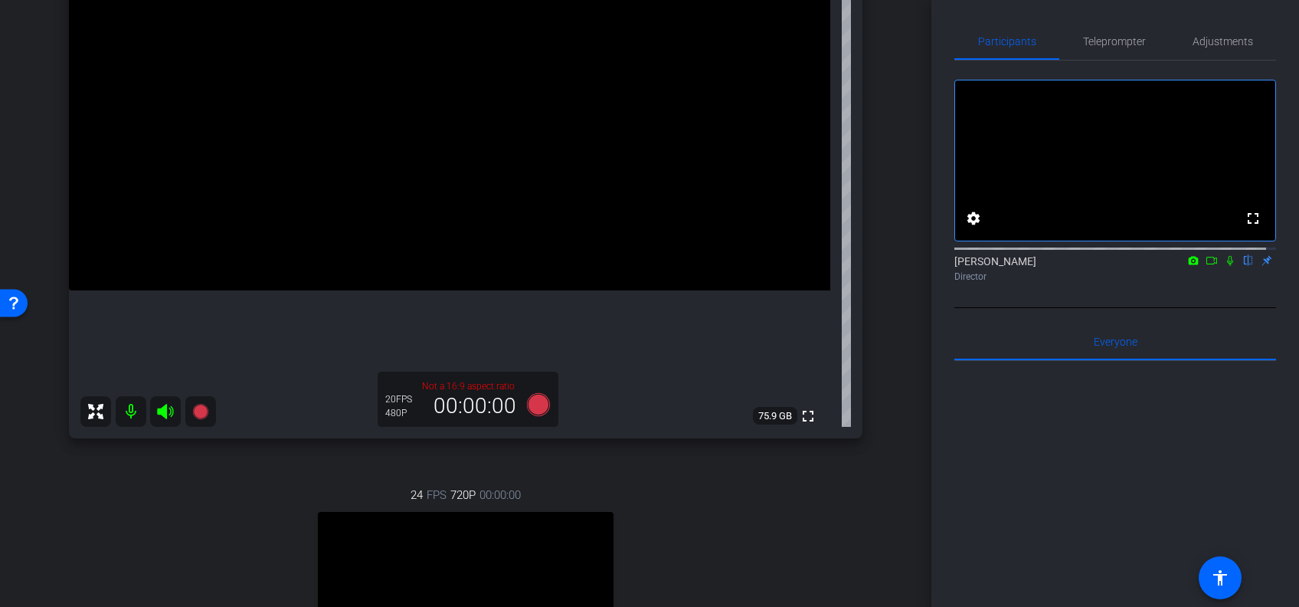
scroll to position [252, 0]
click at [99, 414] on icon at bounding box center [95, 408] width 15 height 15
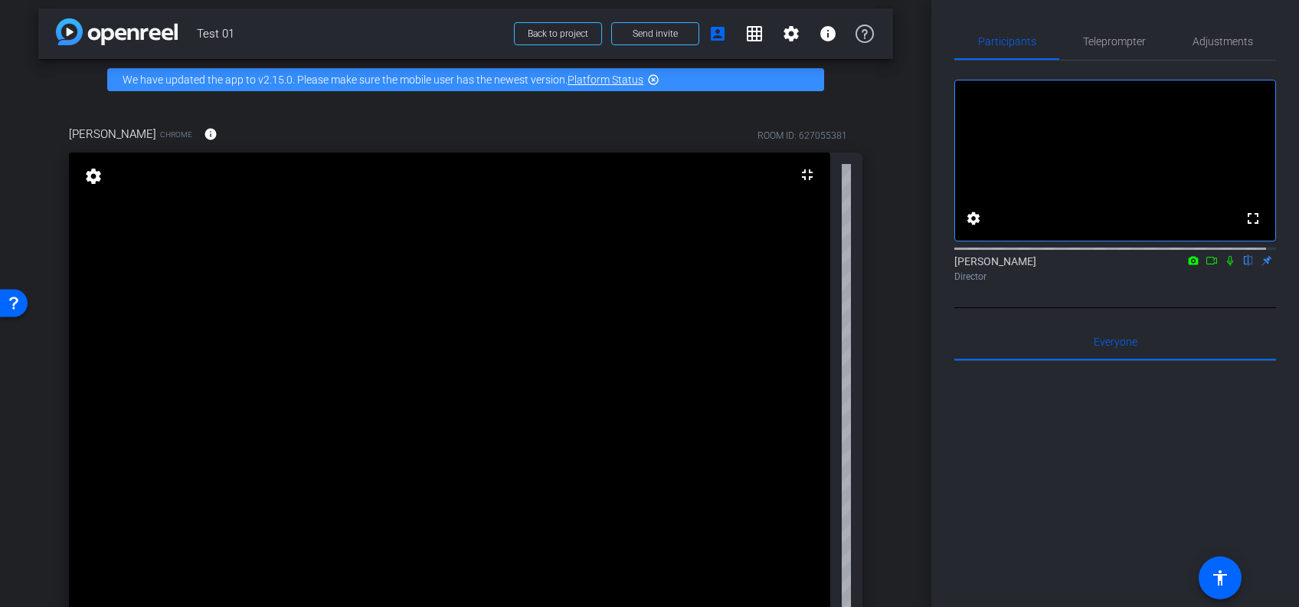
scroll to position [0, 0]
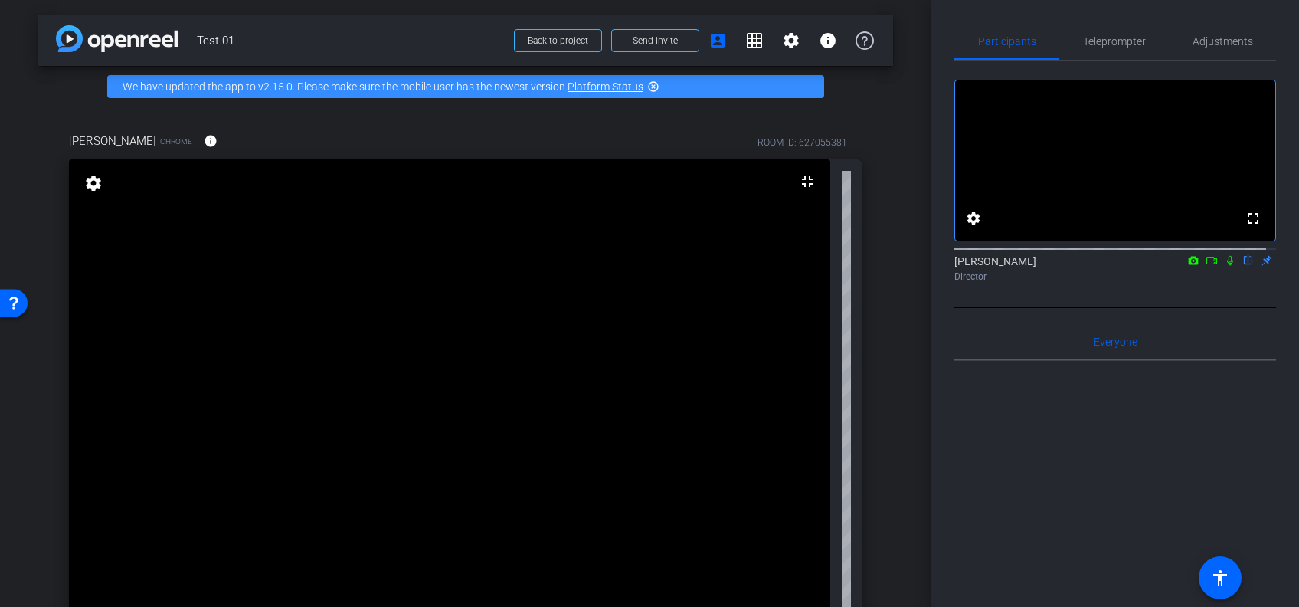
click at [88, 179] on mat-icon "settings" at bounding box center [93, 183] width 21 height 18
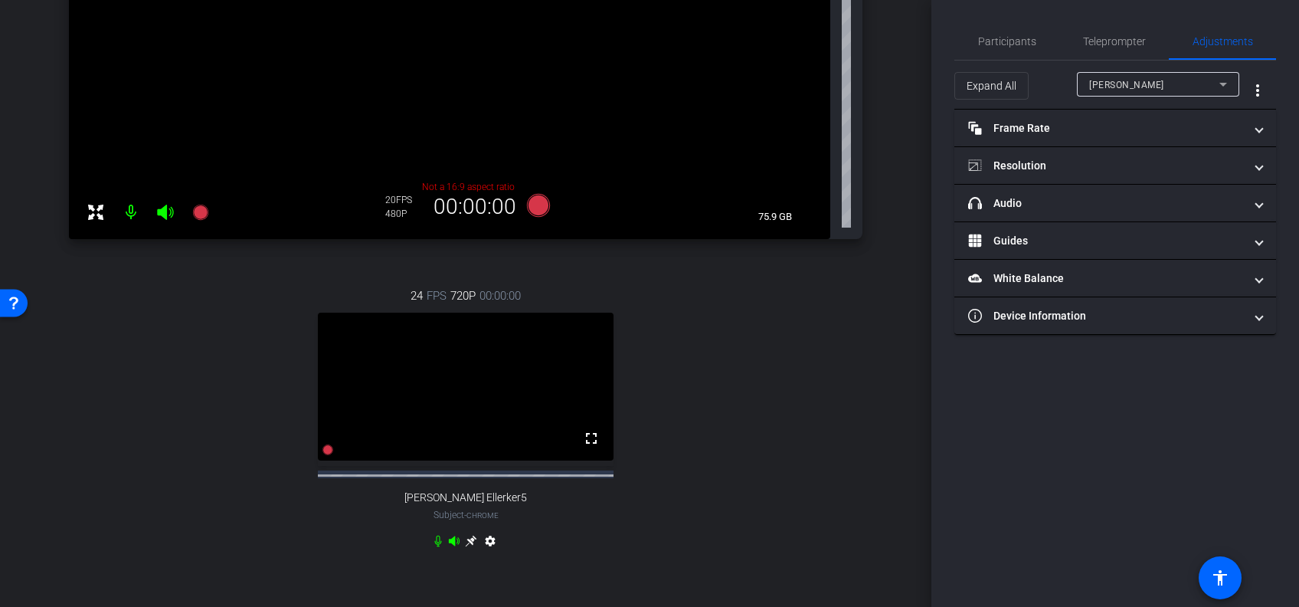
scroll to position [455, 0]
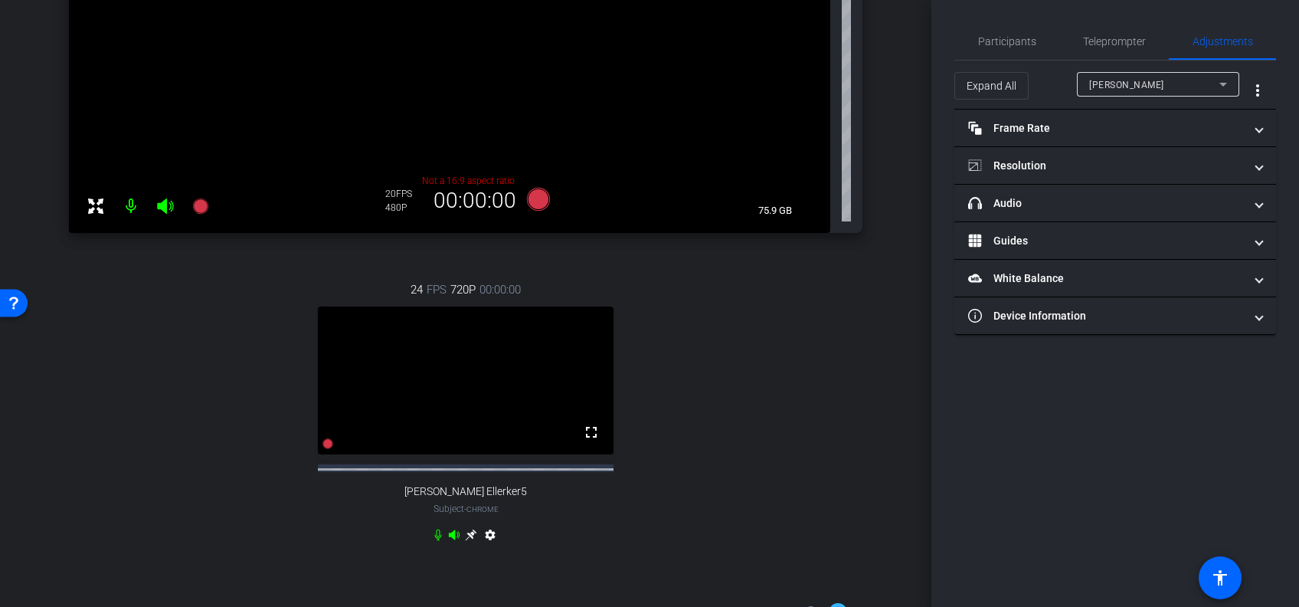
click at [501, 430] on video at bounding box center [466, 380] width 296 height 148
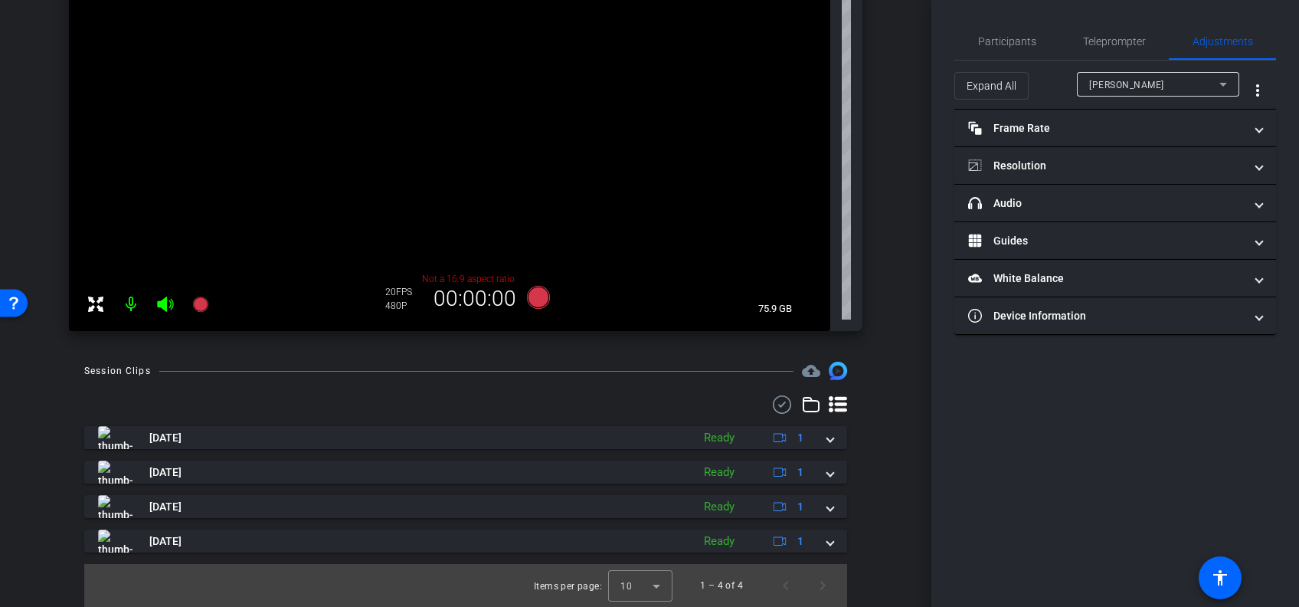
scroll to position [0, 0]
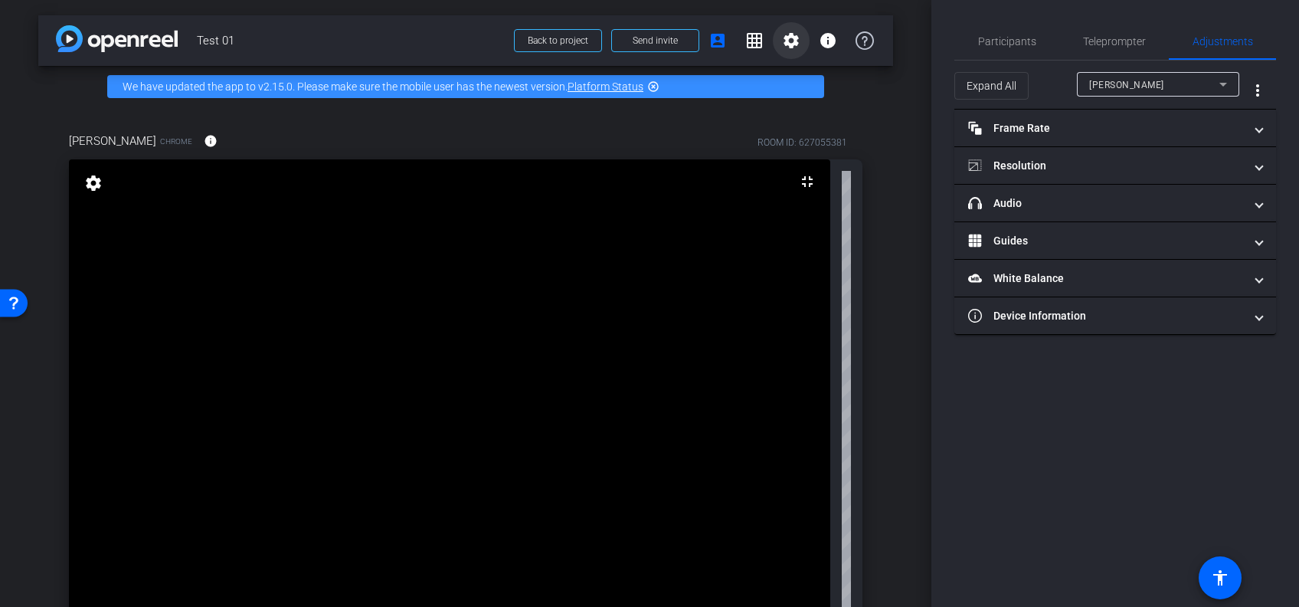
click at [784, 41] on mat-icon "settings" at bounding box center [791, 40] width 18 height 18
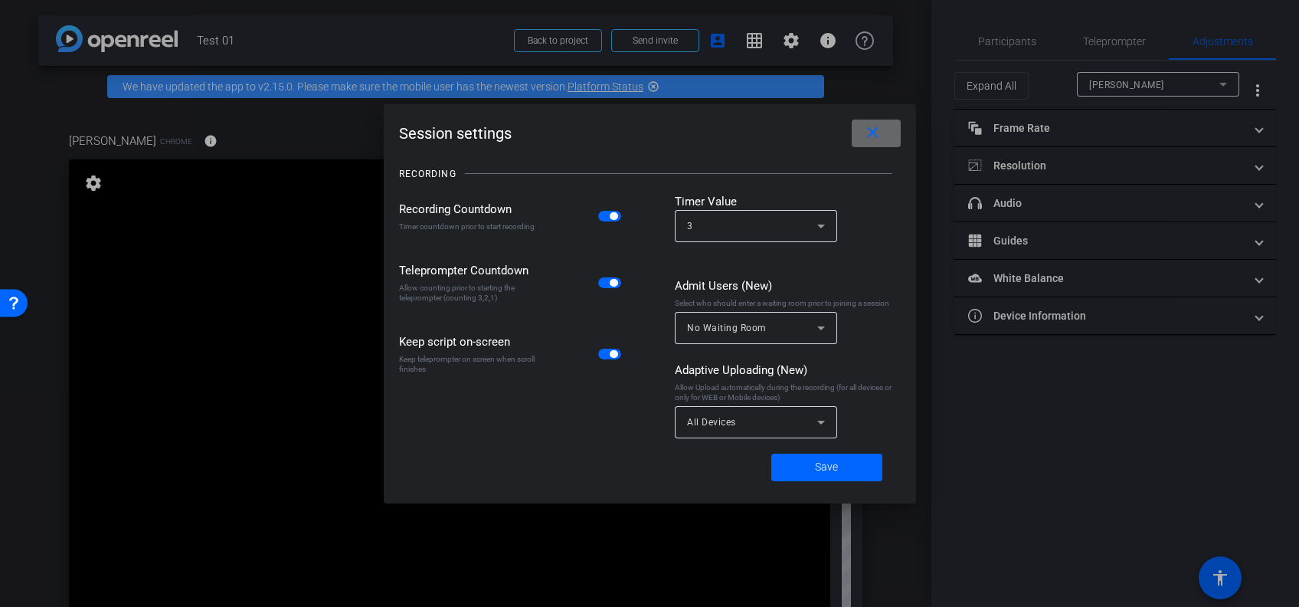
click at [864, 145] on span at bounding box center [876, 133] width 49 height 37
